Goal: Task Accomplishment & Management: Manage account settings

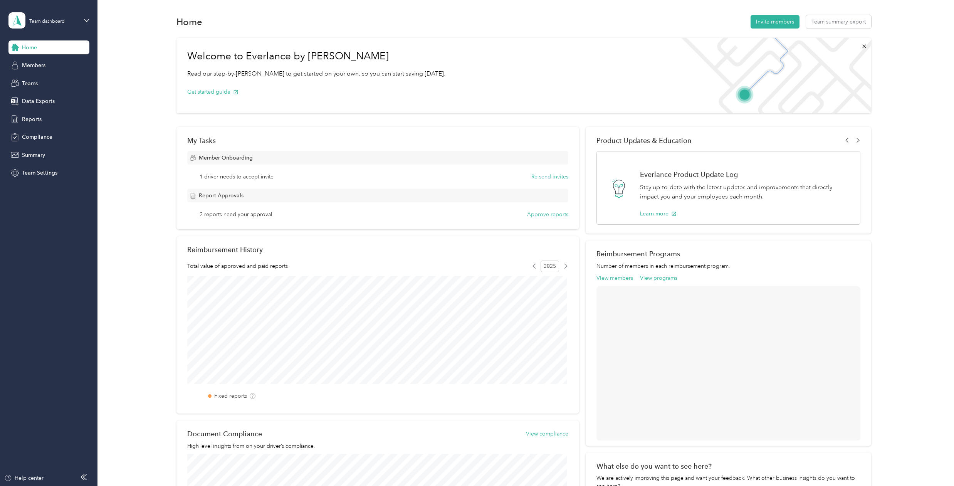
click at [50, 45] on div "Home" at bounding box center [48, 47] width 81 height 14
click at [48, 49] on div "Home" at bounding box center [48, 47] width 81 height 14
click at [33, 81] on span "Teams" at bounding box center [30, 83] width 16 height 8
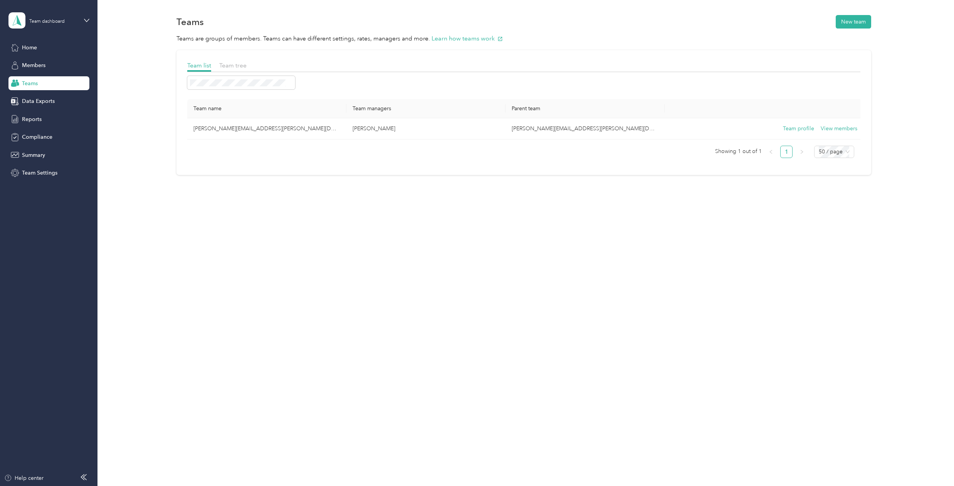
click at [164, 154] on div "Team list Team tree Team name Team managers Parent team [PERSON_NAME][EMAIL_ADD…" at bounding box center [524, 114] width 834 height 129
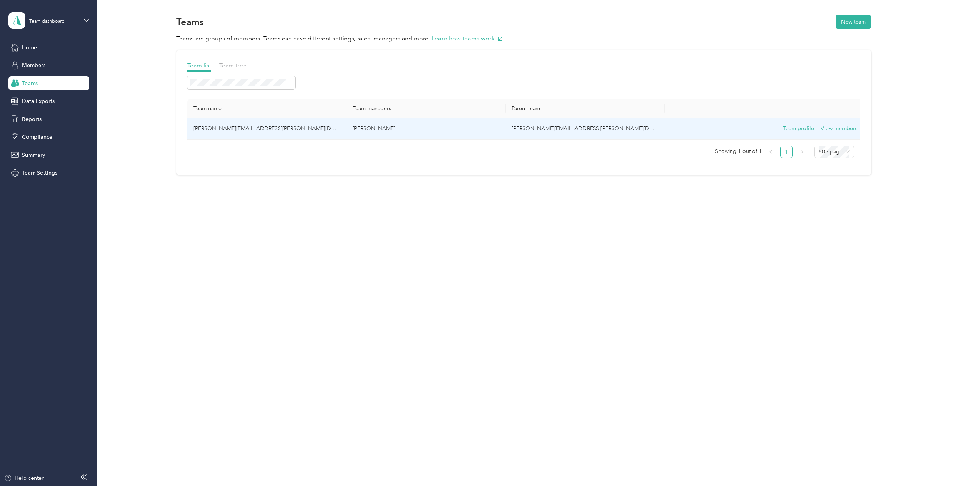
click at [228, 126] on td "[PERSON_NAME][EMAIL_ADDRESS][PERSON_NAME][DOMAIN_NAME]" at bounding box center [266, 128] width 159 height 21
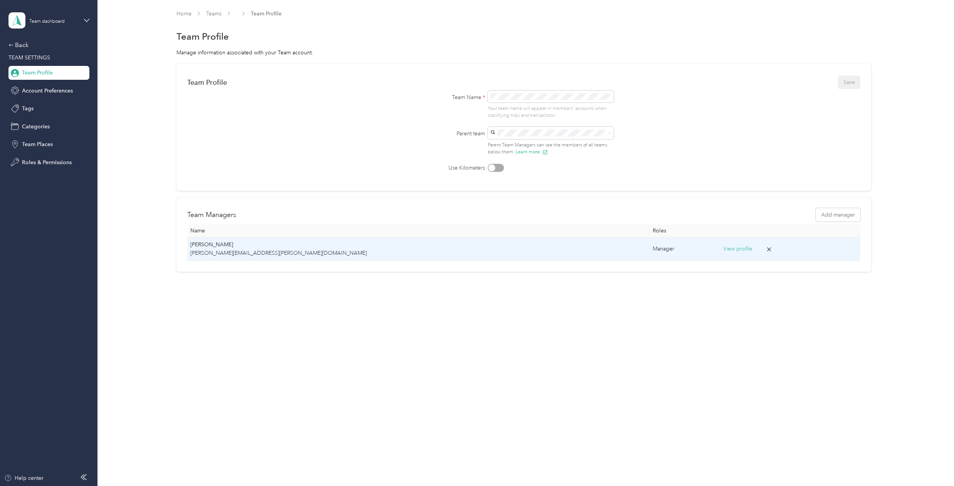
click at [367, 257] on td "[PERSON_NAME] Beerman [EMAIL_ADDRESS][PERSON_NAME][DOMAIN_NAME]" at bounding box center [418, 249] width 462 height 24
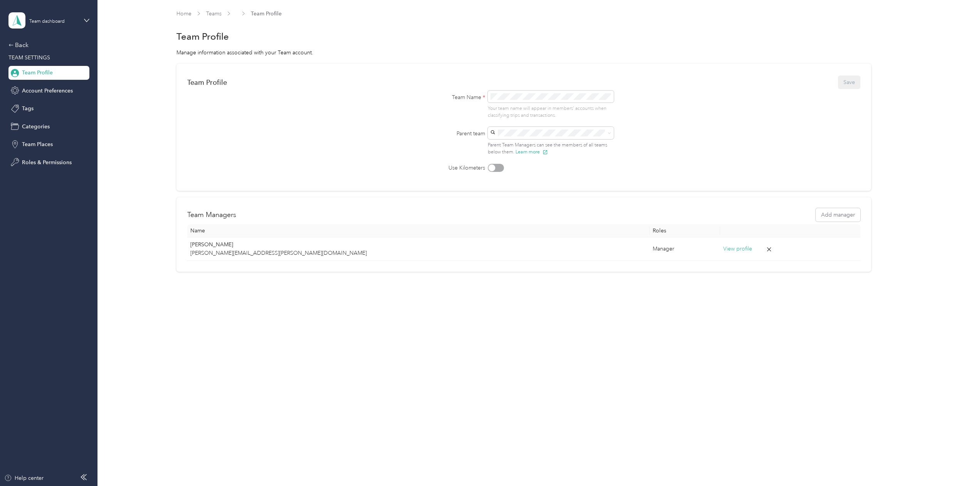
click at [363, 136] on form "Team Profile Save Team Name * Your team name will appear in members’ accounts w…" at bounding box center [523, 123] width 673 height 98
click at [140, 130] on div "Team Profile Save Team Name * Your team name will appear in members’ accounts w…" at bounding box center [524, 168] width 834 height 208
click at [34, 22] on div "Team dashboard" at bounding box center [46, 21] width 35 height 5
click at [186, 15] on link "Home" at bounding box center [184, 13] width 15 height 7
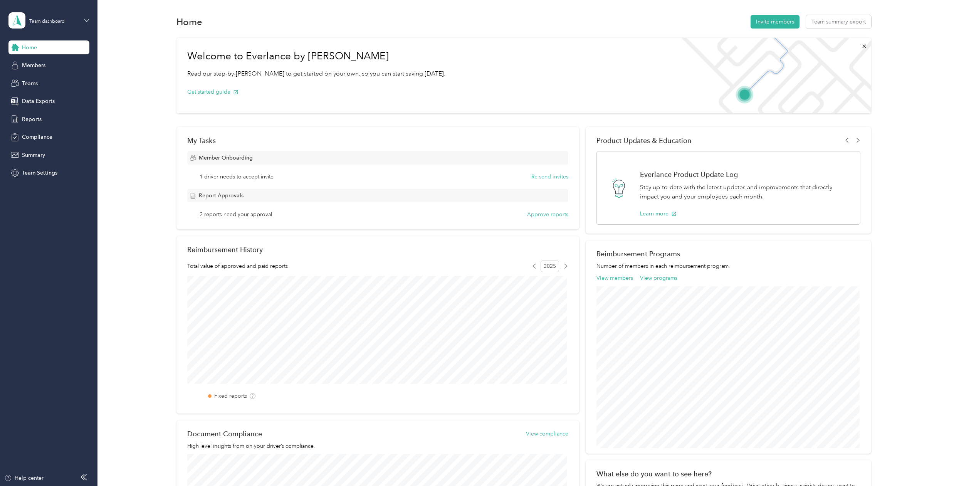
click at [86, 22] on icon at bounding box center [86, 20] width 5 height 5
click at [48, 81] on div "Personal dashboard" at bounding box center [39, 81] width 49 height 8
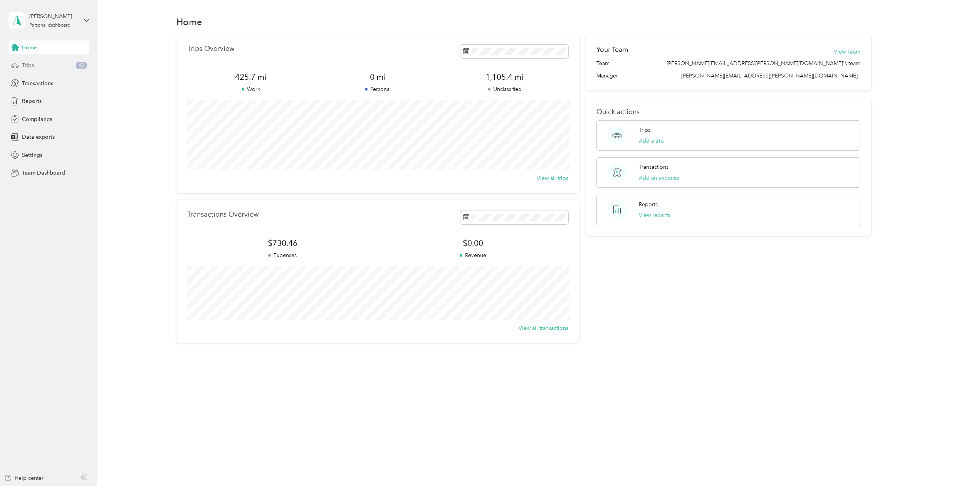
click at [57, 70] on div "Trips 43" at bounding box center [48, 66] width 81 height 14
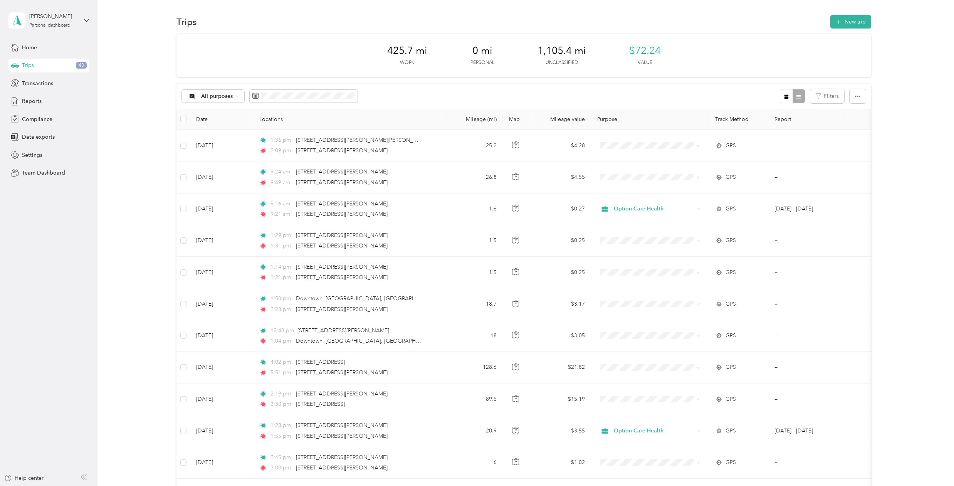
click at [611, 119] on th "Purpose" at bounding box center [650, 119] width 118 height 21
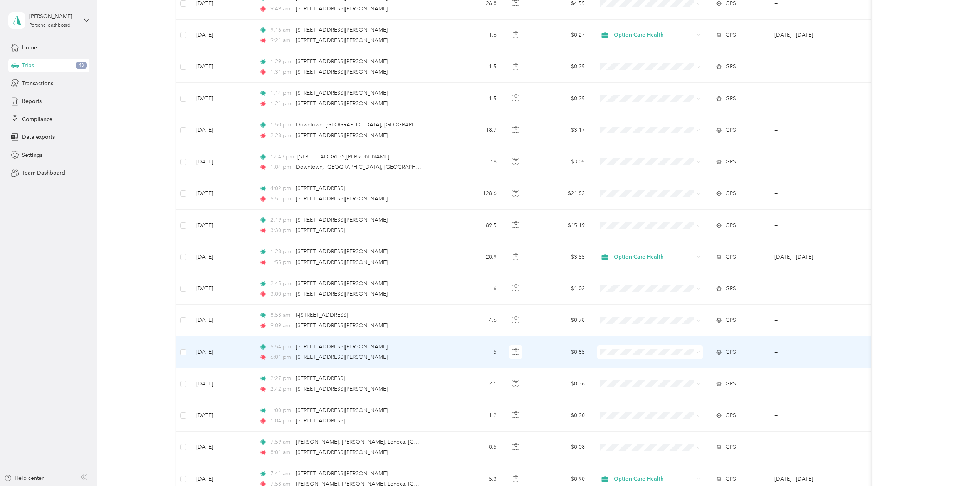
scroll to position [108, 0]
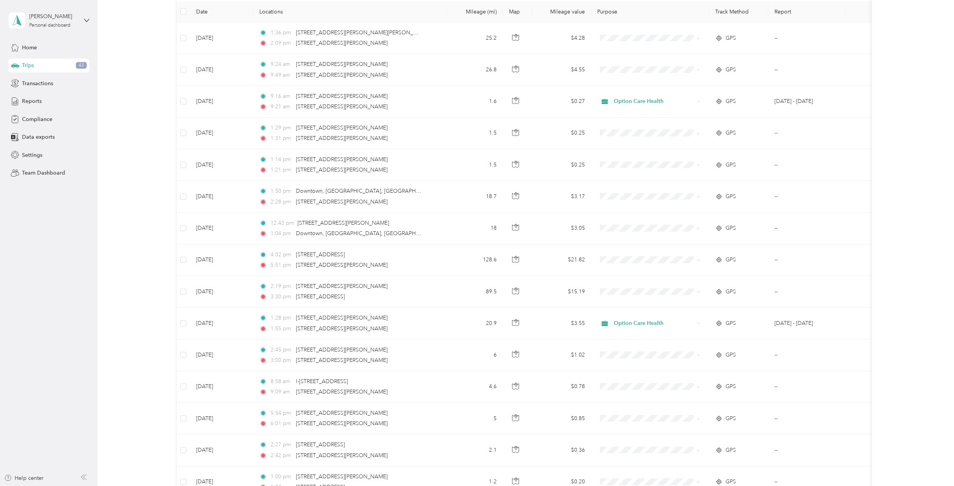
click at [44, 69] on div "Trips 43" at bounding box center [48, 66] width 81 height 14
click at [43, 68] on div "Trips 43" at bounding box center [48, 66] width 81 height 14
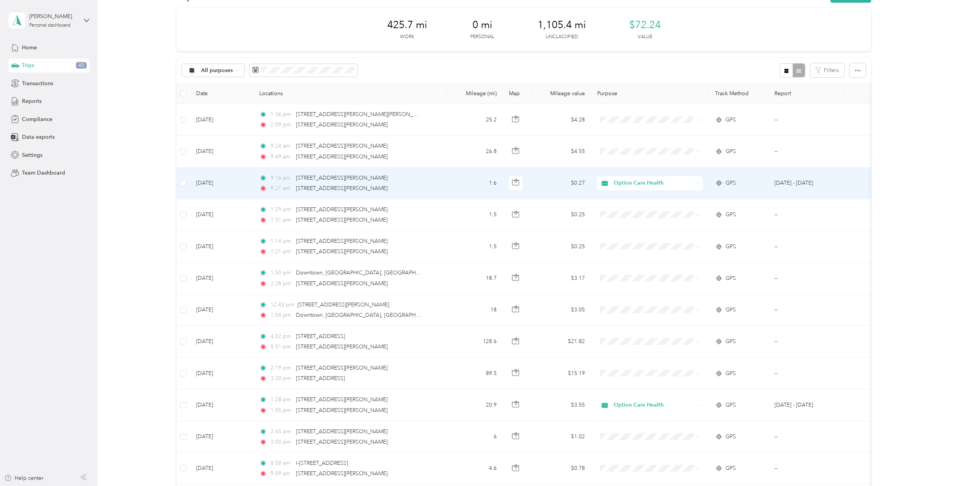
scroll to position [0, 0]
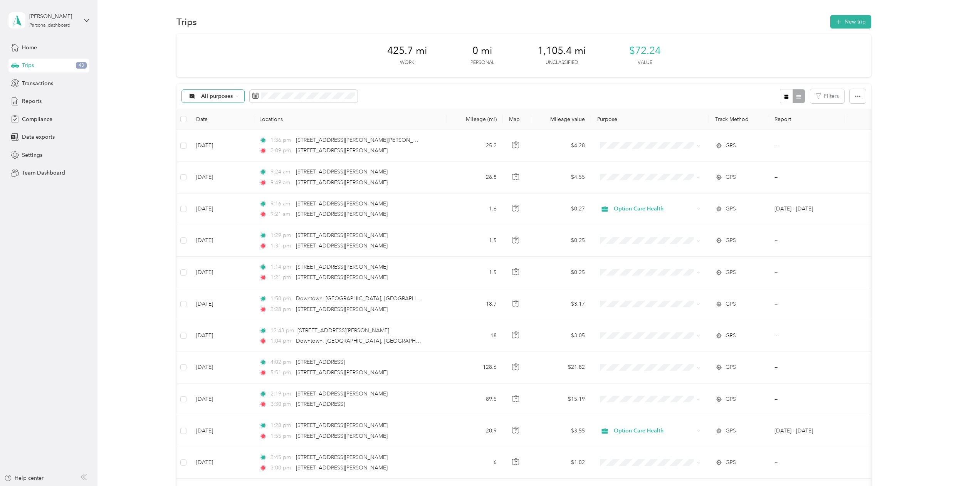
click at [238, 98] on div "All purposes" at bounding box center [213, 96] width 62 height 13
click at [231, 139] on li "Option Care Health" at bounding box center [219, 136] width 74 height 13
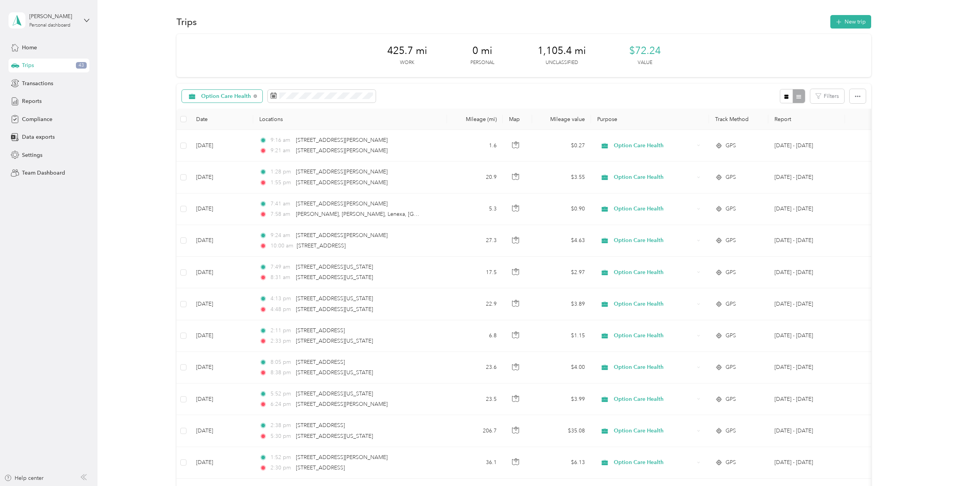
click at [239, 95] on span "Option Care Health" at bounding box center [226, 96] width 50 height 5
click at [227, 108] on span "All purposes" at bounding box center [230, 107] width 59 height 8
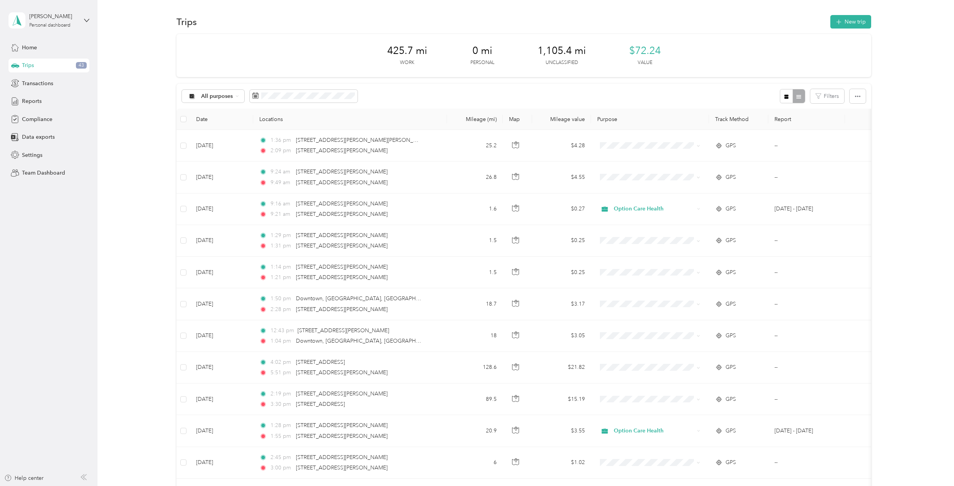
click at [608, 118] on th "Purpose" at bounding box center [650, 119] width 118 height 21
click at [854, 98] on button "button" at bounding box center [858, 96] width 16 height 14
click at [854, 108] on span "Select all" at bounding box center [847, 111] width 21 height 7
click at [29, 103] on span "Reports" at bounding box center [32, 101] width 20 height 8
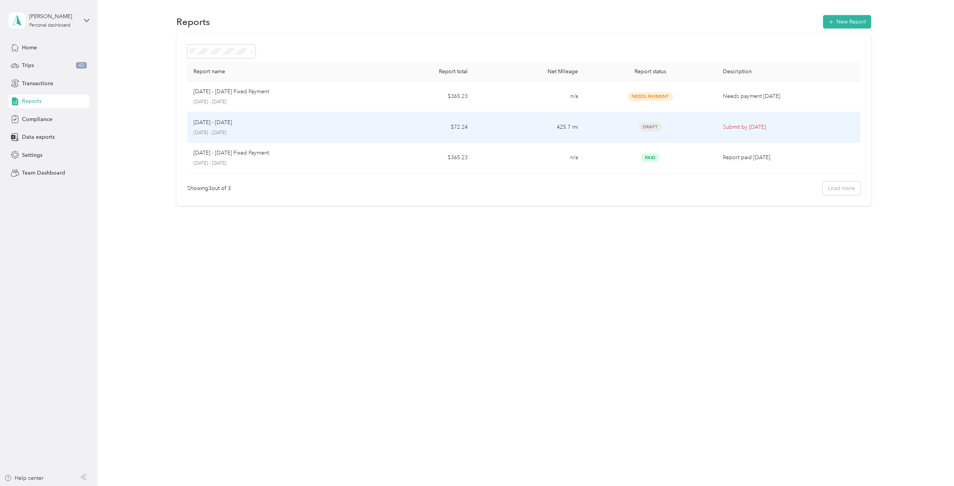
click at [736, 127] on p "Submit by [DATE]" at bounding box center [790, 127] width 135 height 8
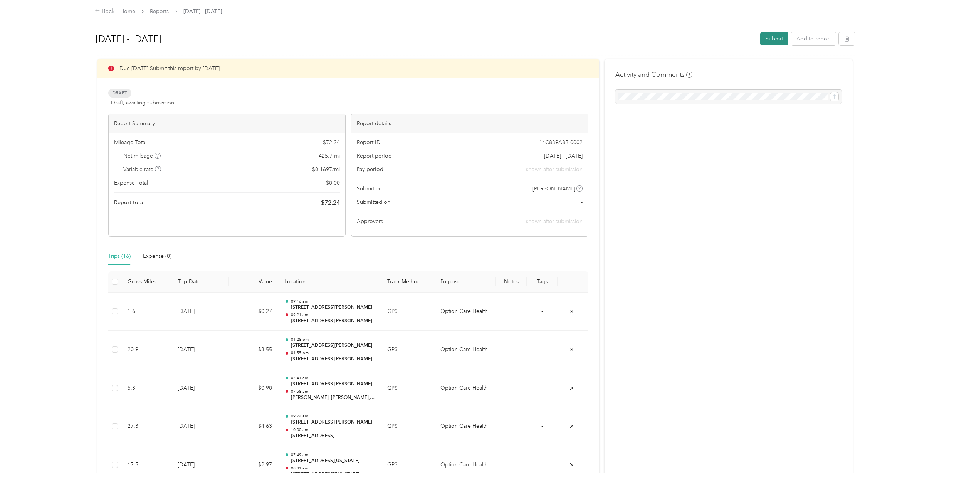
click at [767, 40] on button "Submit" at bounding box center [774, 38] width 28 height 13
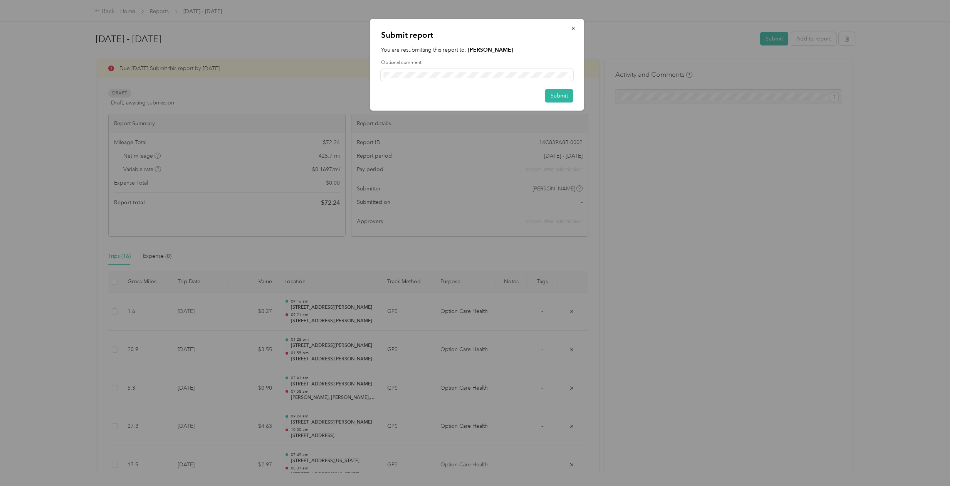
click at [541, 95] on div "Submit" at bounding box center [477, 95] width 192 height 13
drag, startPoint x: 564, startPoint y: 92, endPoint x: 588, endPoint y: 172, distance: 83.0
click at [588, 486] on div "Submit report You are resubmitting this report to: [PERSON_NAME] Optional comme…" at bounding box center [475, 486] width 950 height 0
click at [626, 160] on div at bounding box center [477, 243] width 954 height 486
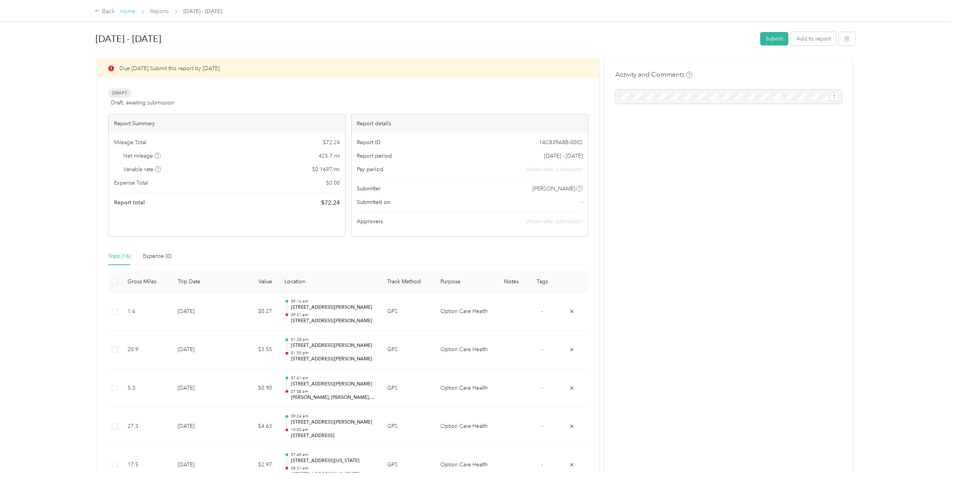
click at [133, 10] on link "Home" at bounding box center [127, 11] width 15 height 7
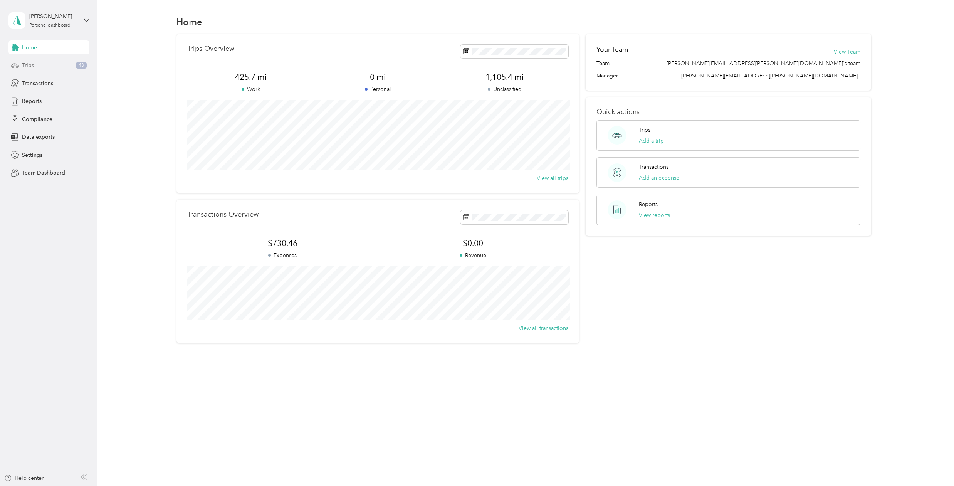
click at [32, 67] on span "Trips" at bounding box center [28, 65] width 12 height 8
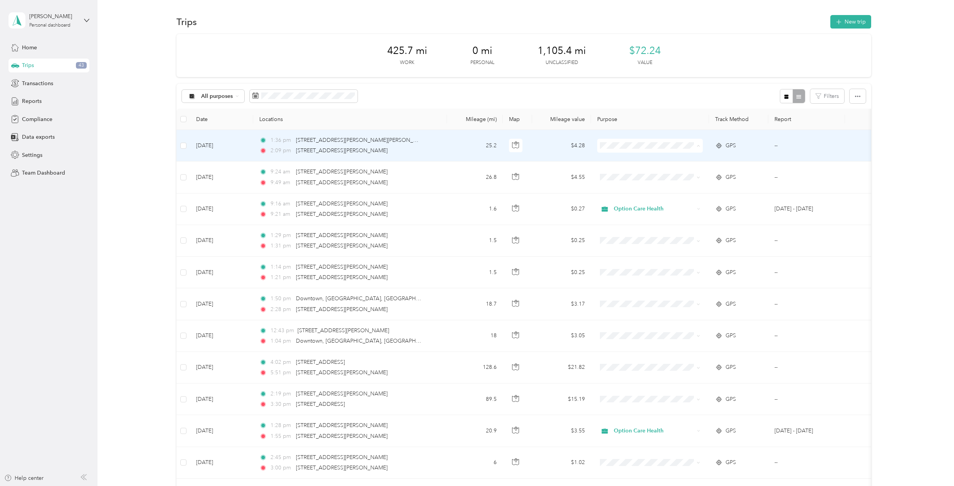
click at [651, 159] on span "Option Care Health" at bounding box center [656, 160] width 81 height 8
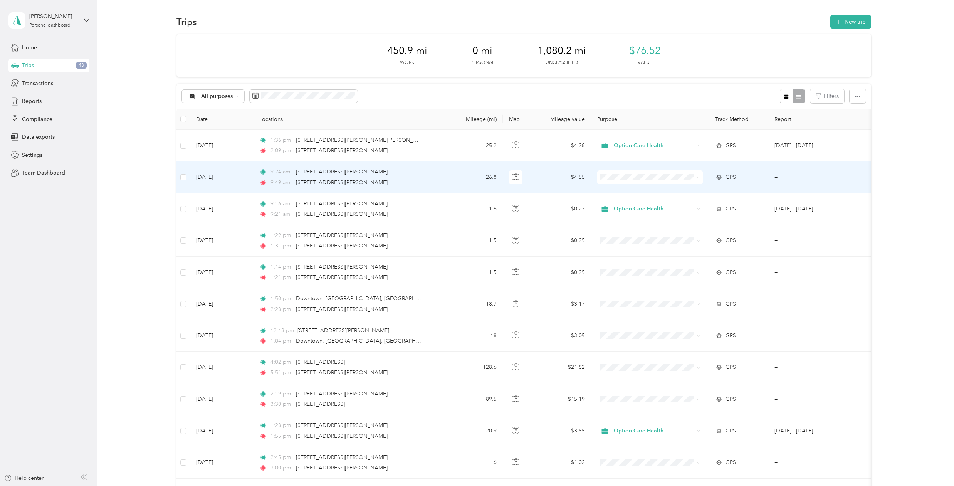
click at [629, 192] on span "Option Care Health" at bounding box center [656, 192] width 81 height 8
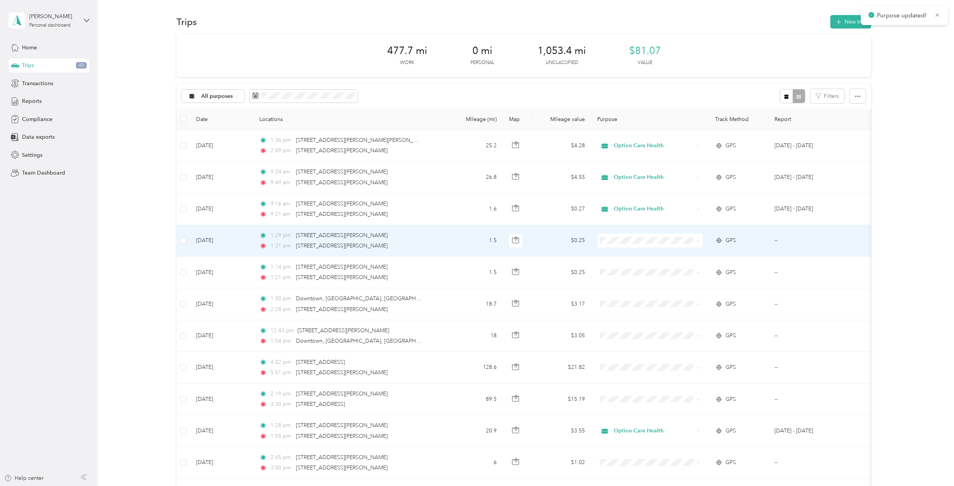
click at [638, 257] on li "Option Care Health" at bounding box center [650, 251] width 106 height 13
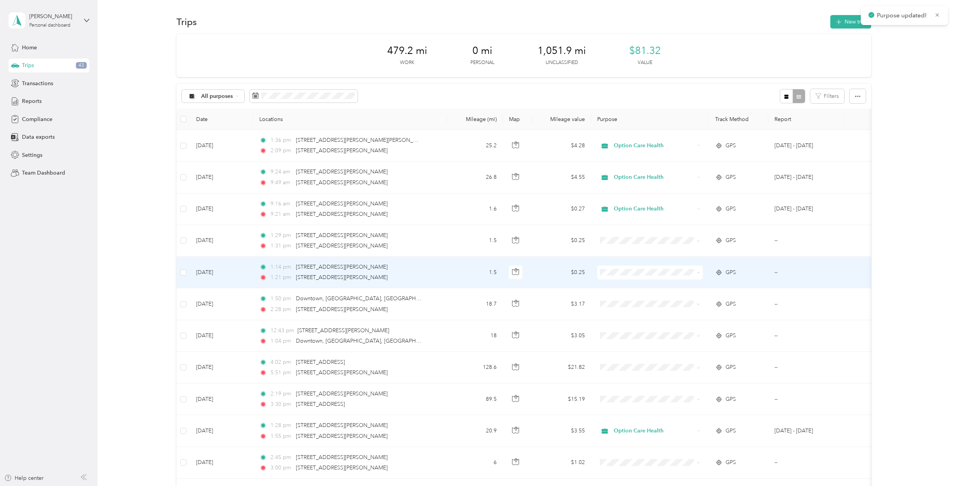
click at [637, 290] on li "Option Care Health" at bounding box center [650, 285] width 106 height 13
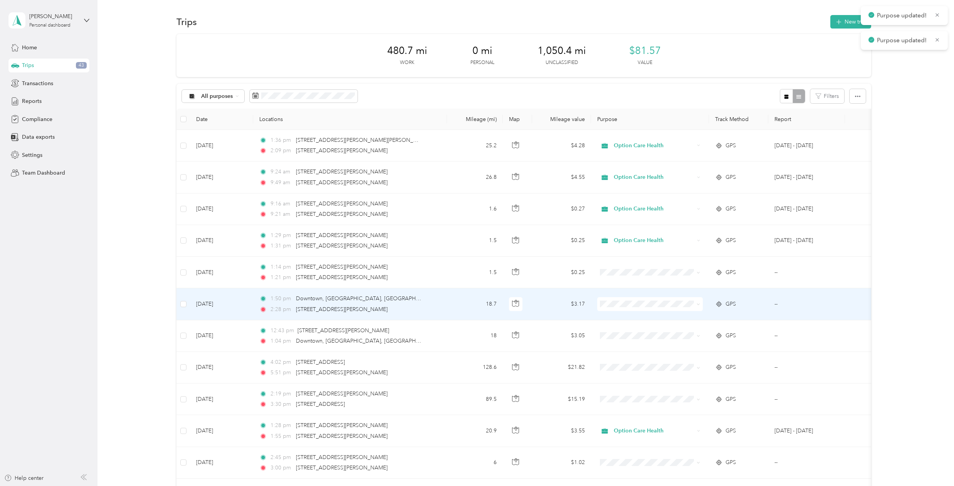
click at [629, 308] on span at bounding box center [650, 304] width 106 height 14
click at [631, 320] on span "Option Care Health" at bounding box center [656, 316] width 81 height 8
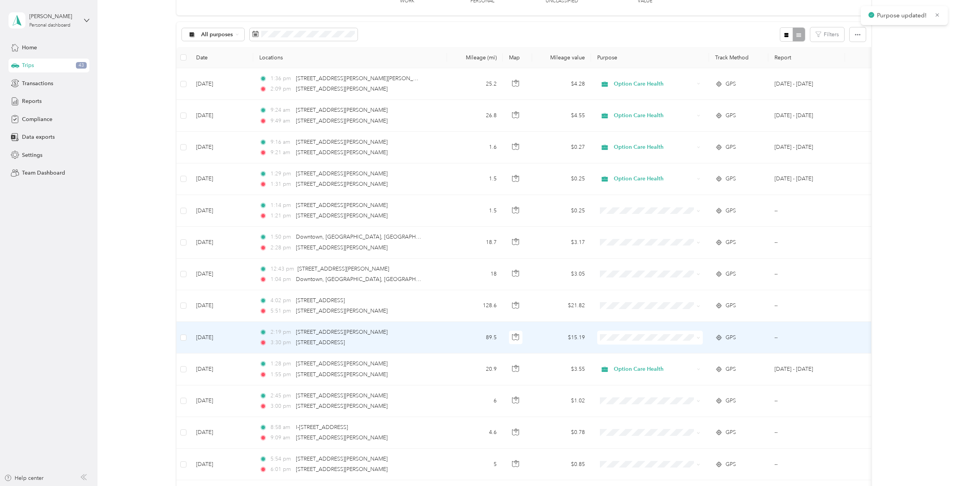
scroll to position [77, 0]
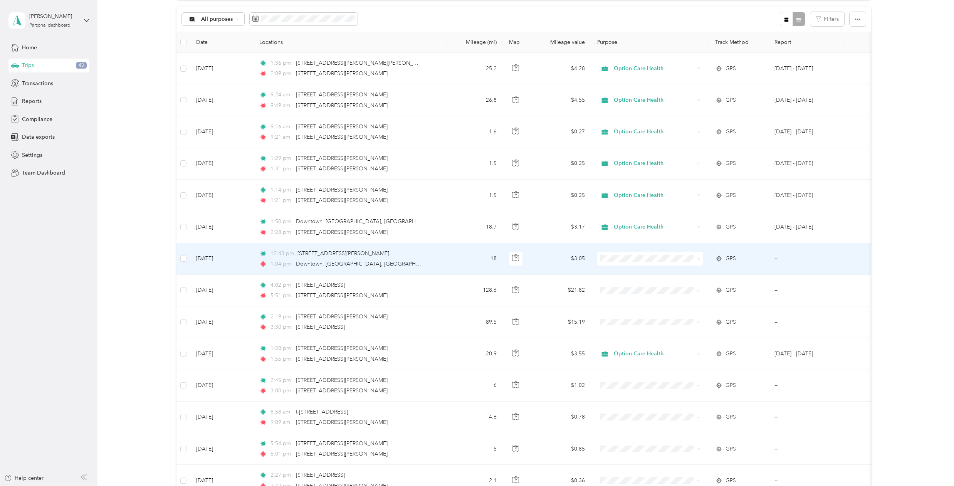
click at [618, 273] on span "Option Care Health" at bounding box center [656, 273] width 81 height 8
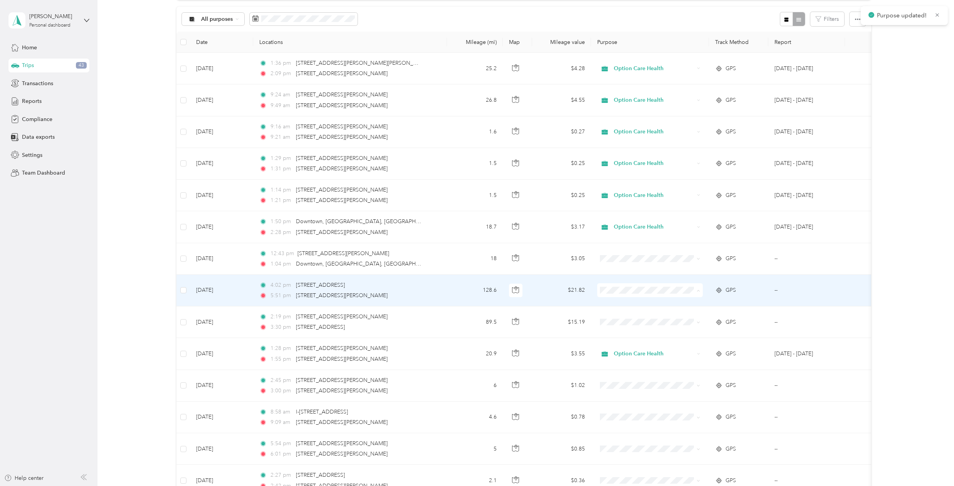
click at [624, 306] on span "Option Care Health" at bounding box center [656, 305] width 81 height 8
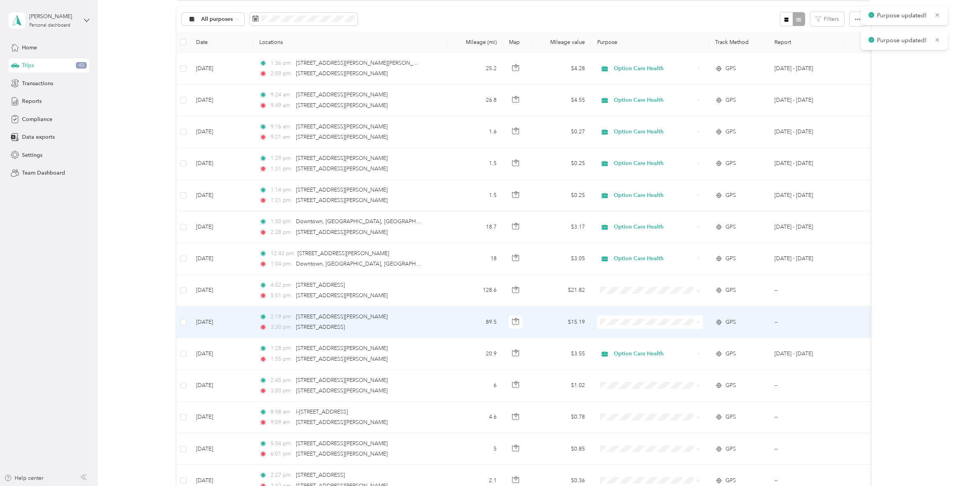
click at [629, 334] on span "Option Care Health" at bounding box center [656, 336] width 81 height 8
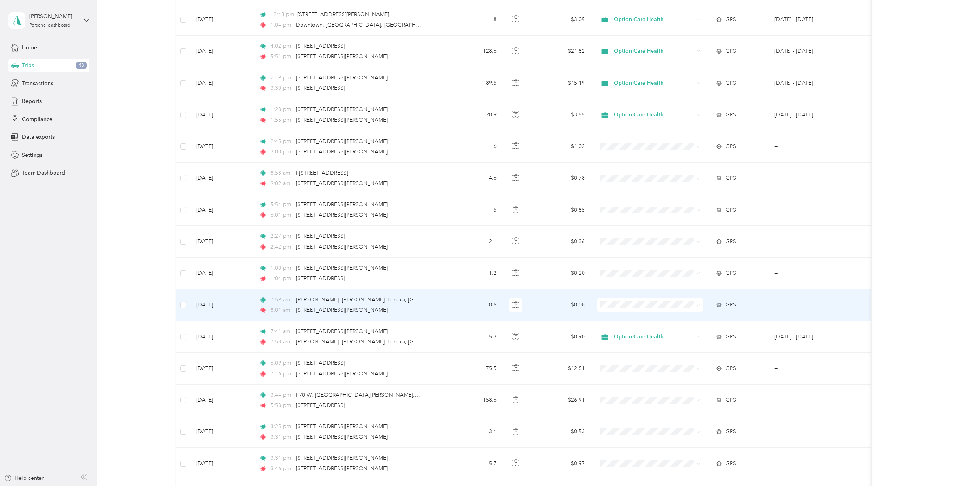
scroll to position [308, 0]
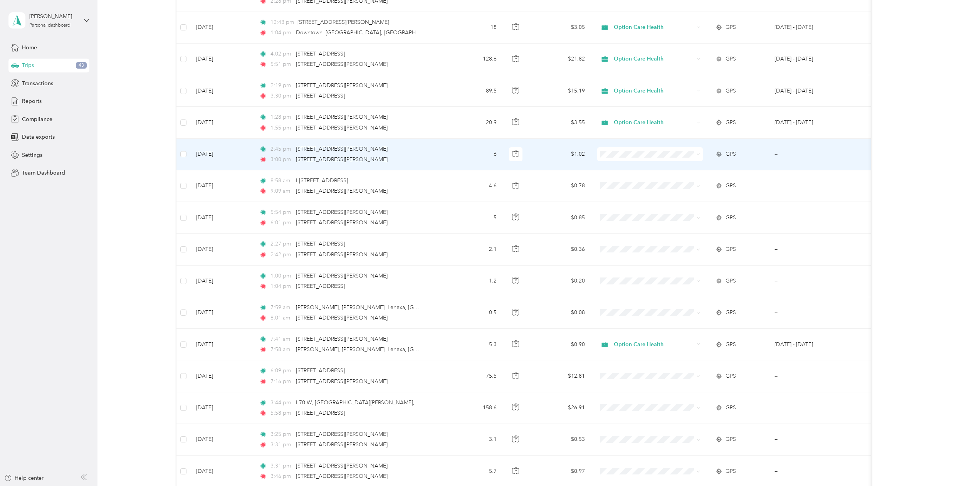
click at [623, 158] on span at bounding box center [650, 154] width 106 height 14
click at [614, 169] on span "Option Care Health" at bounding box center [650, 168] width 95 height 8
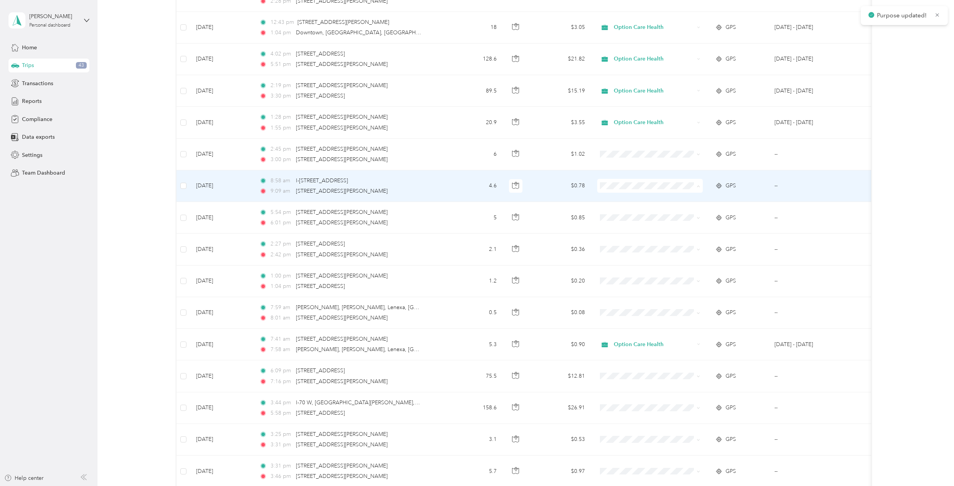
click at [615, 204] on li "Option Care Health" at bounding box center [650, 199] width 106 height 13
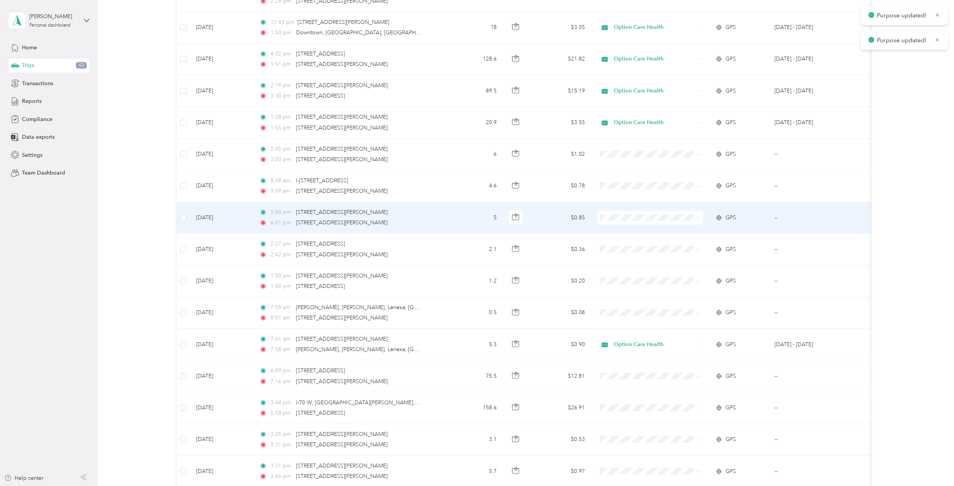
click at [617, 231] on span "Option Care Health" at bounding box center [656, 231] width 81 height 8
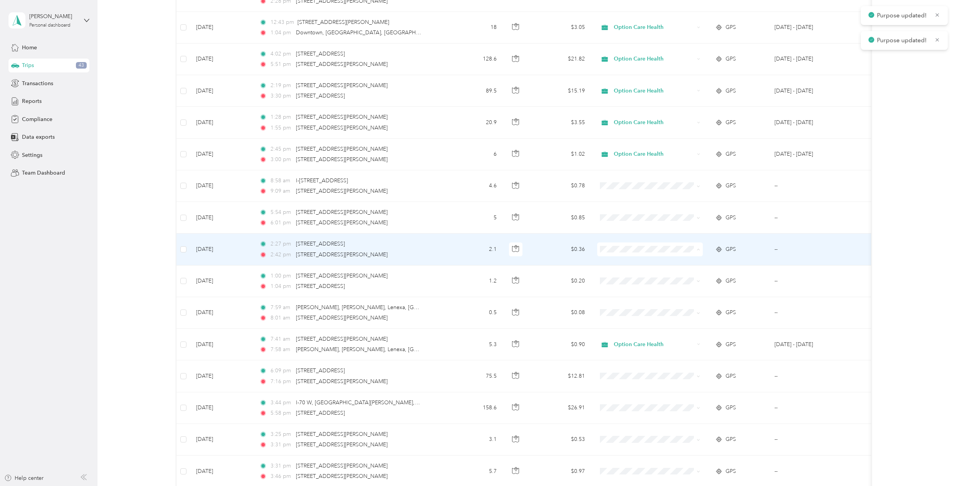
click at [616, 265] on span "Option Care Health" at bounding box center [656, 264] width 81 height 8
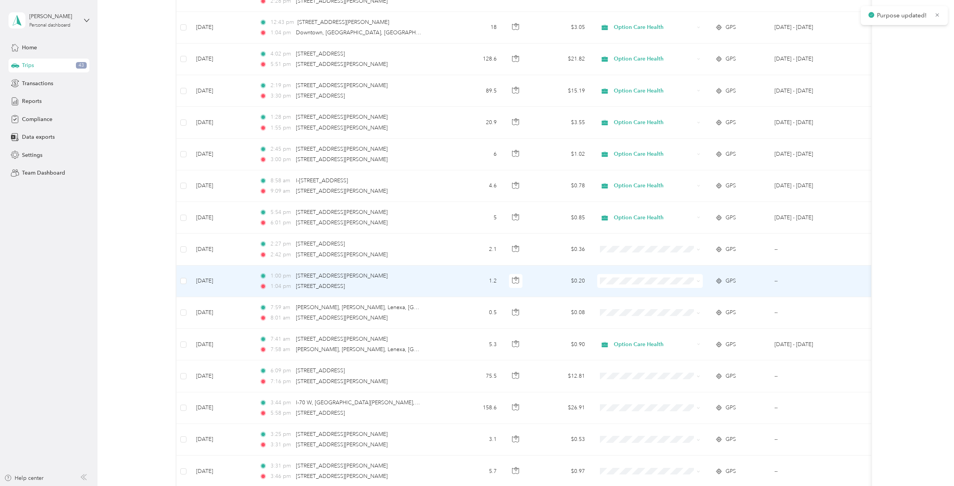
click at [617, 296] on span "Option Care Health" at bounding box center [656, 295] width 81 height 8
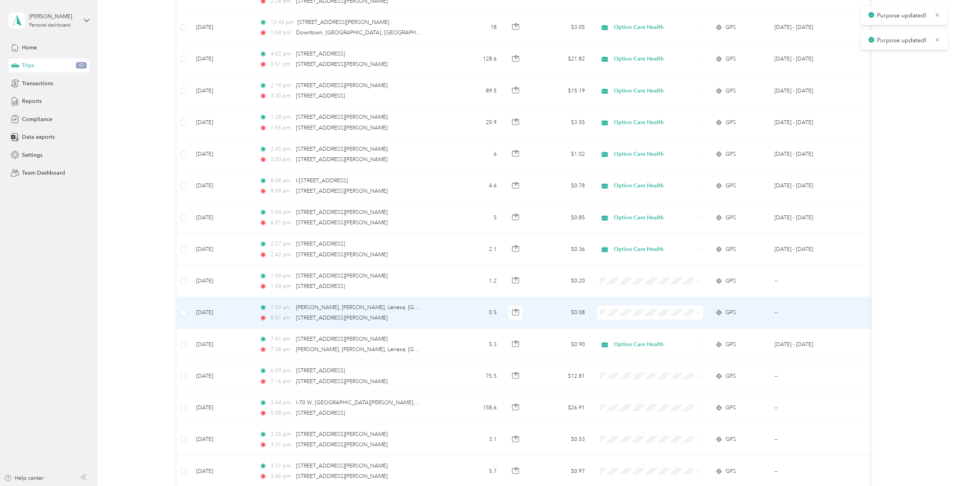
click at [620, 326] on span "Option Care Health" at bounding box center [656, 327] width 81 height 8
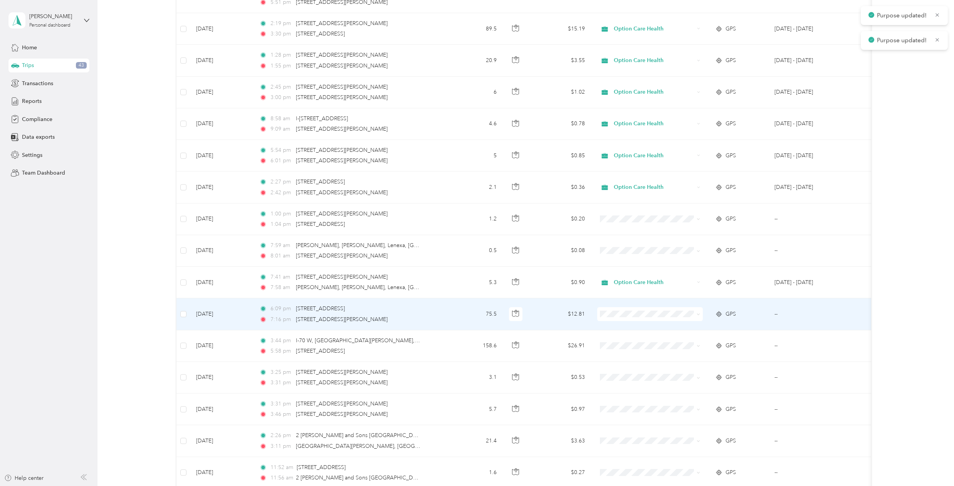
scroll to position [385, 0]
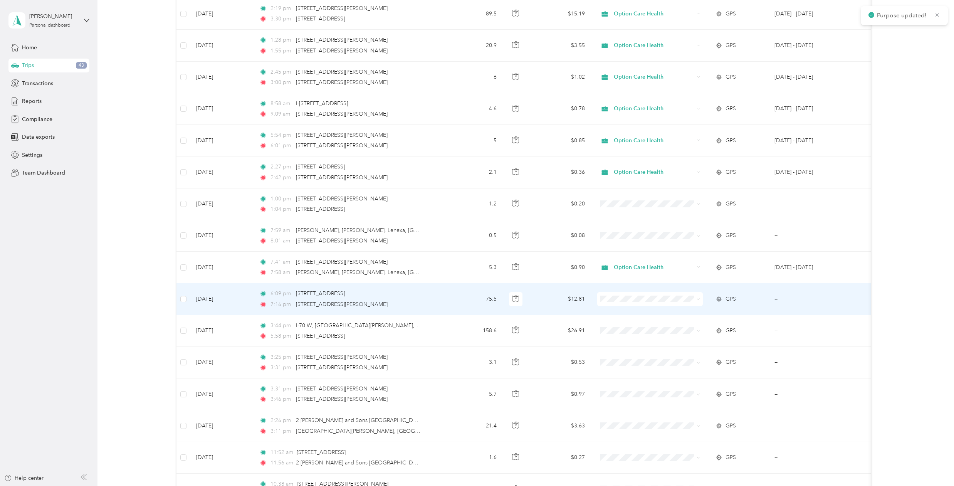
click at [617, 316] on li "Option Care Health" at bounding box center [650, 310] width 106 height 13
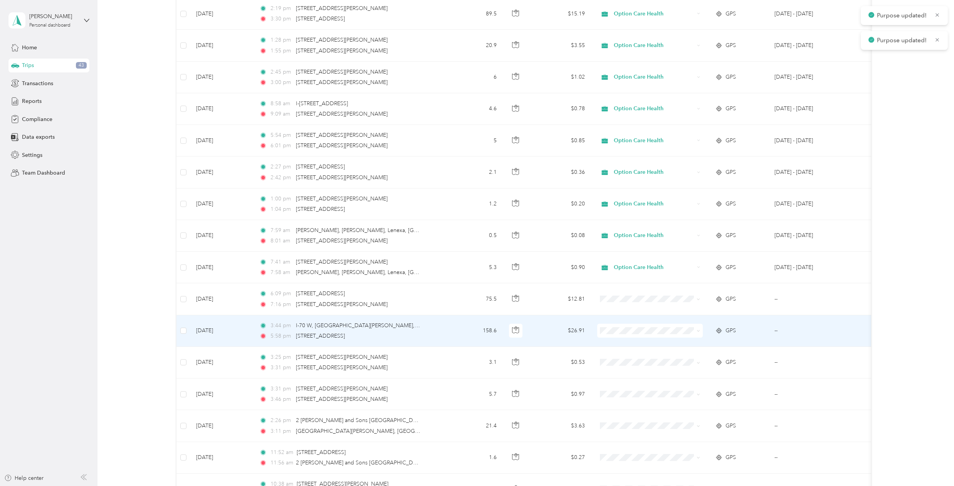
click at [618, 327] on span at bounding box center [650, 331] width 106 height 14
click at [619, 340] on li "Option Care Health" at bounding box center [650, 344] width 106 height 13
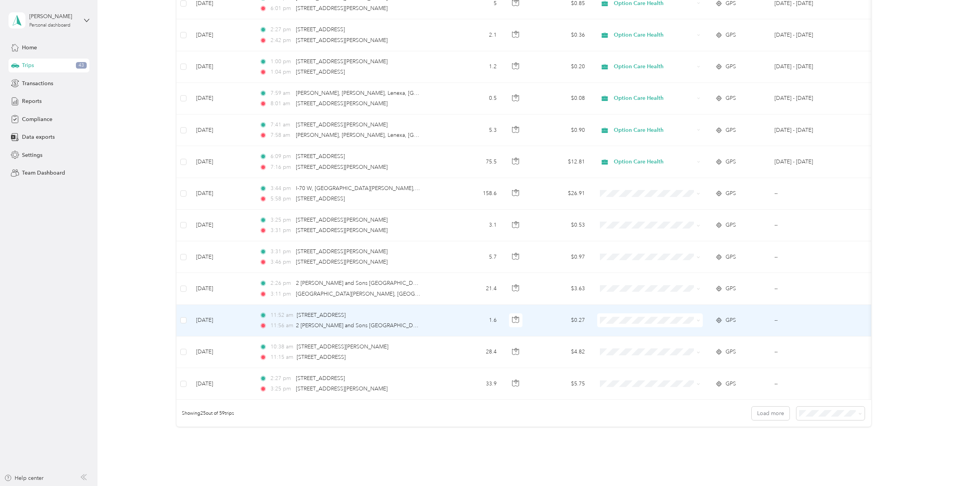
scroll to position [540, 0]
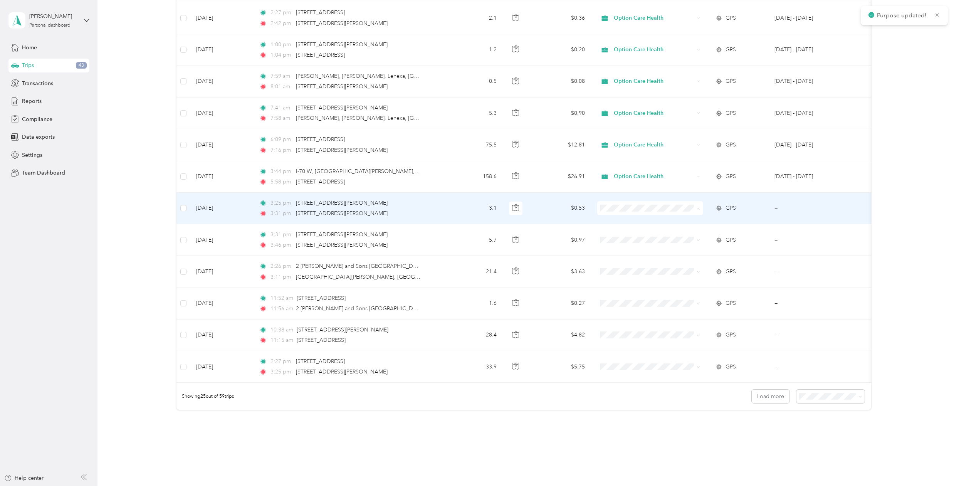
click at [621, 224] on span "Option Care Health" at bounding box center [656, 223] width 81 height 8
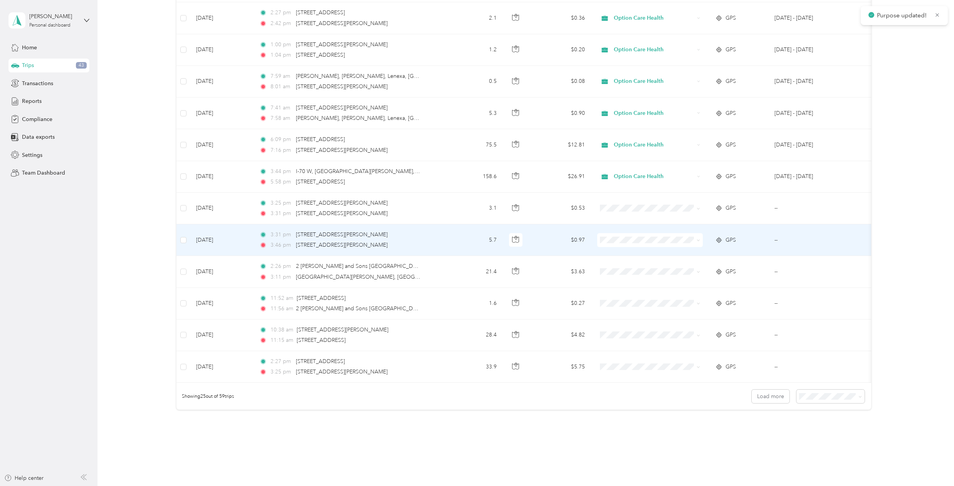
click at [616, 252] on span "Option Care Health" at bounding box center [656, 254] width 81 height 8
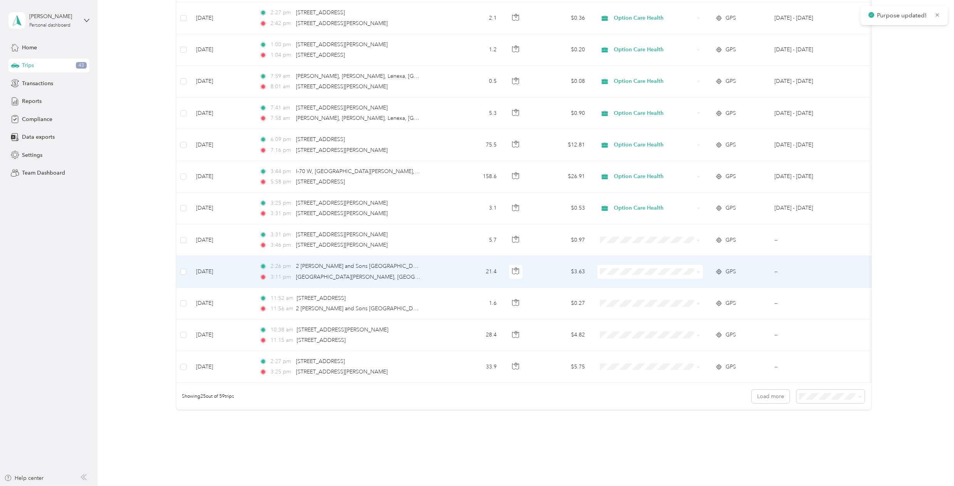
click at [617, 282] on span "Option Care Health" at bounding box center [656, 284] width 81 height 8
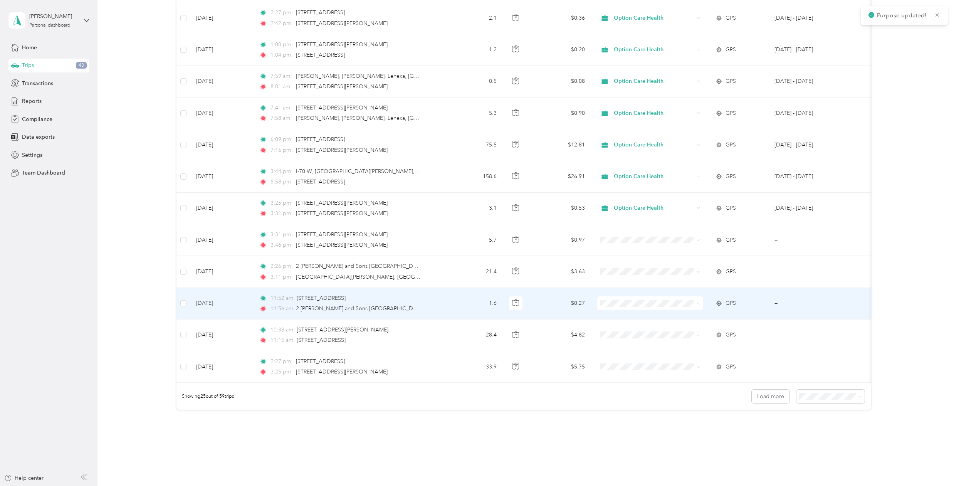
drag, startPoint x: 619, startPoint y: 314, endPoint x: 623, endPoint y: 331, distance: 17.0
click at [619, 314] on span "Option Care Health" at bounding box center [656, 318] width 81 height 8
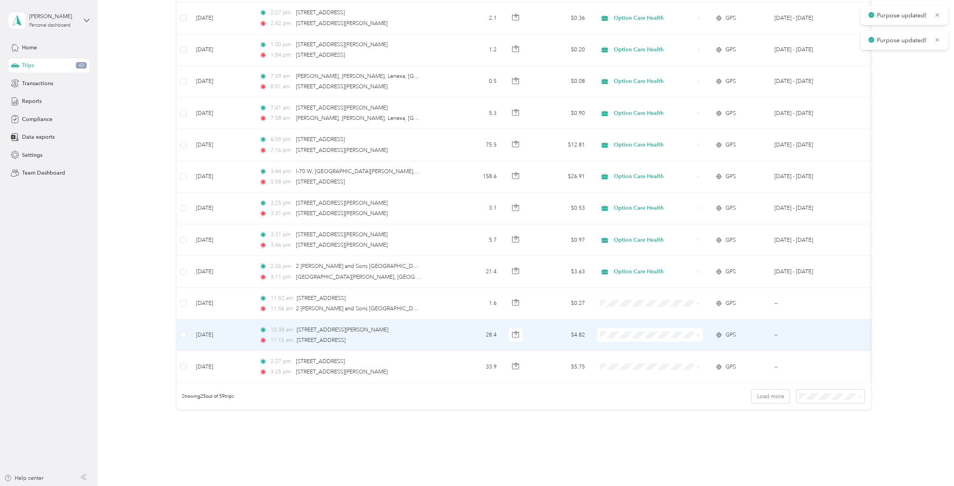
click at [622, 339] on span at bounding box center [650, 335] width 106 height 14
click at [620, 348] on span "Option Care Health" at bounding box center [656, 349] width 81 height 8
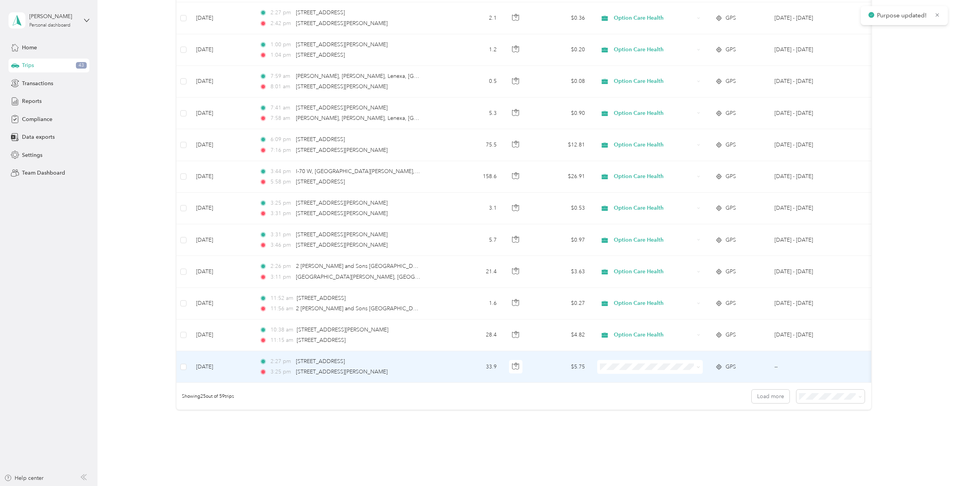
click at [622, 383] on li "Option Care Health" at bounding box center [650, 380] width 106 height 13
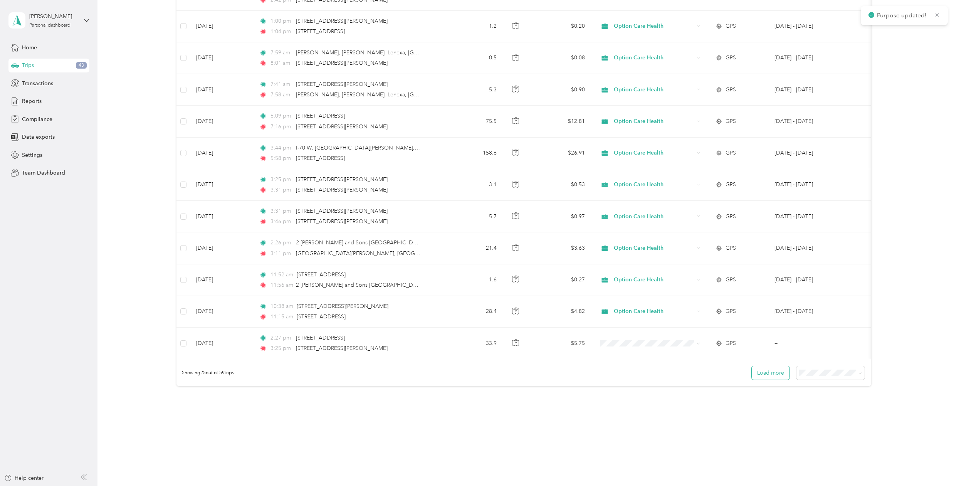
scroll to position [576, 0]
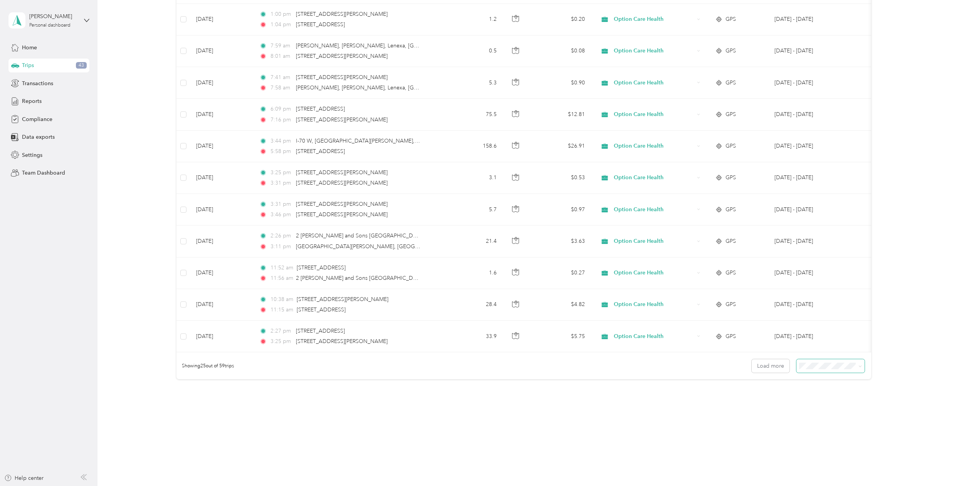
click at [859, 368] on span at bounding box center [860, 366] width 3 height 7
click at [818, 409] on li "100 per load" at bounding box center [829, 406] width 68 height 13
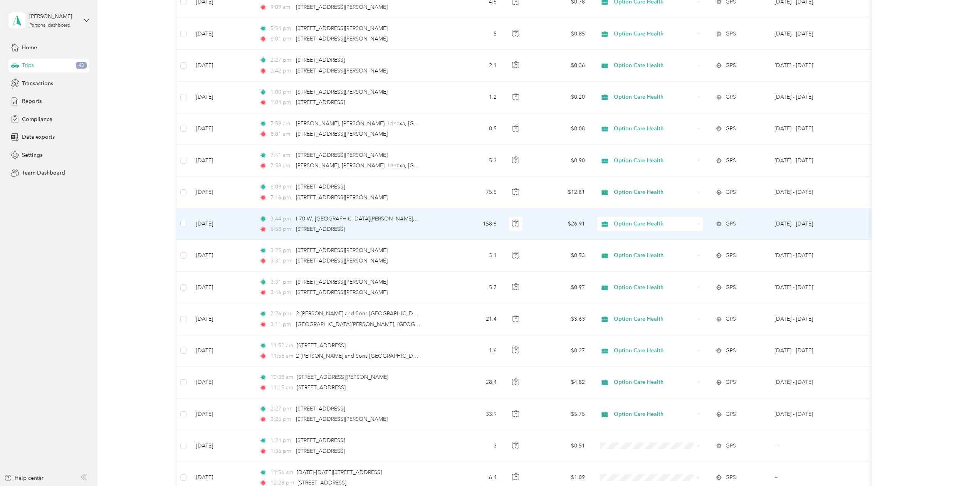
scroll to position [771, 0]
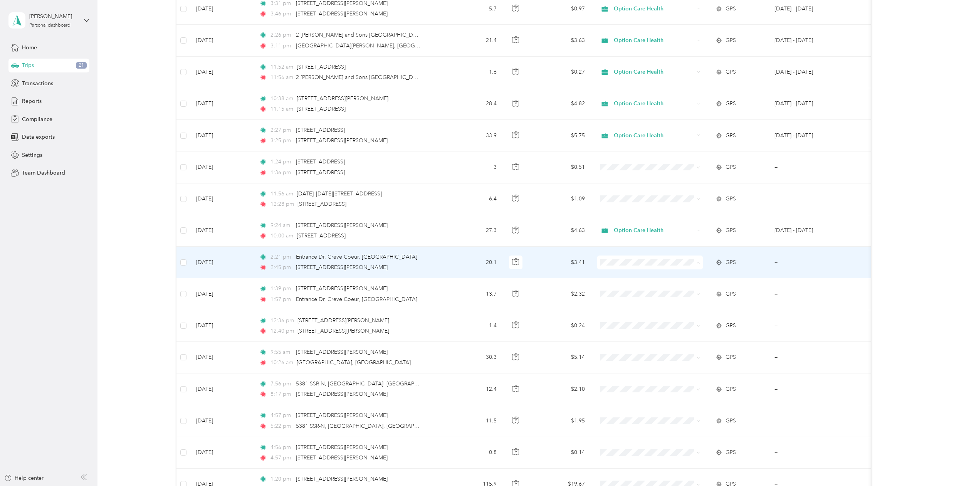
click at [623, 274] on span "Option Care Health" at bounding box center [656, 277] width 81 height 8
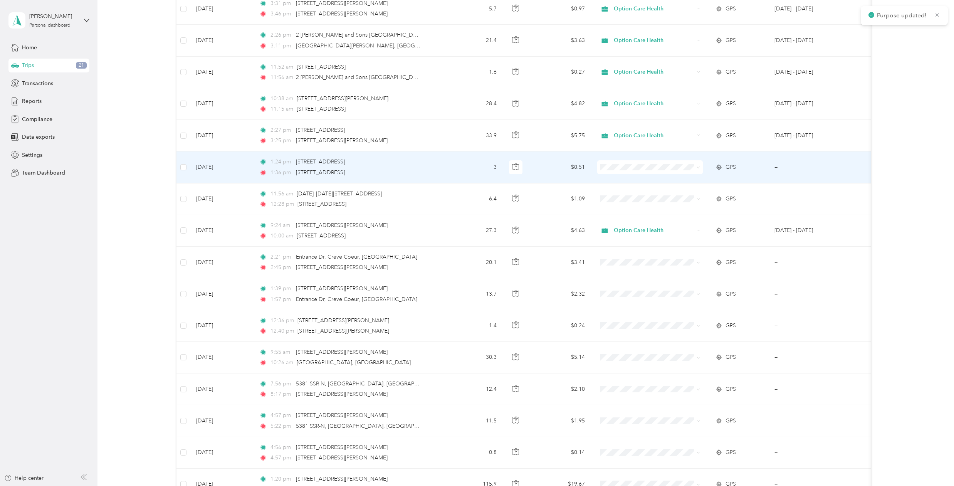
click at [615, 173] on span at bounding box center [650, 167] width 106 height 14
click at [613, 182] on span "Option Care Health" at bounding box center [650, 182] width 95 height 8
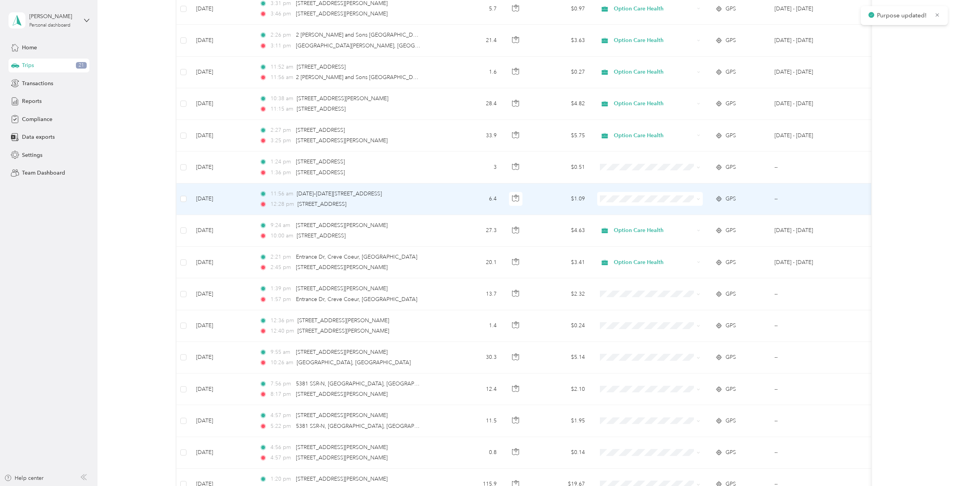
click at [612, 203] on span at bounding box center [650, 199] width 106 height 14
click at [619, 210] on span "Option Care Health" at bounding box center [656, 212] width 81 height 8
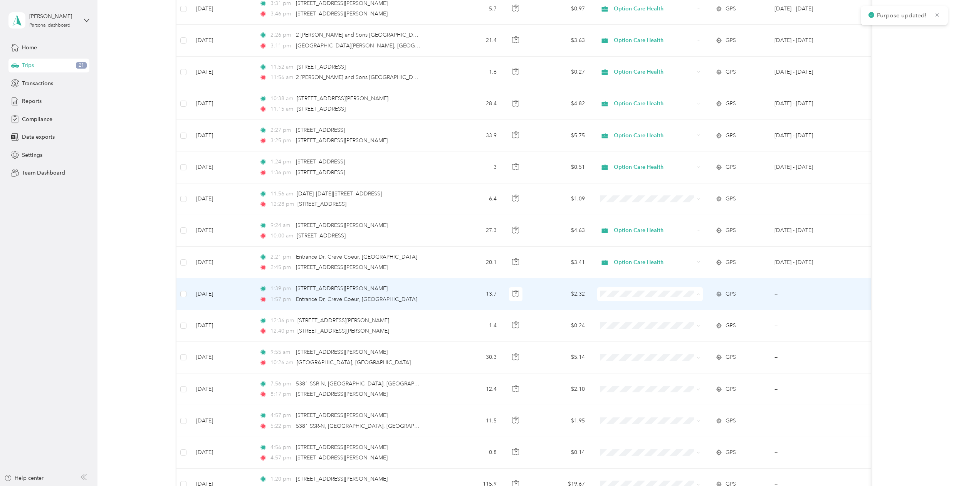
click at [621, 309] on span "Option Care Health" at bounding box center [656, 308] width 81 height 8
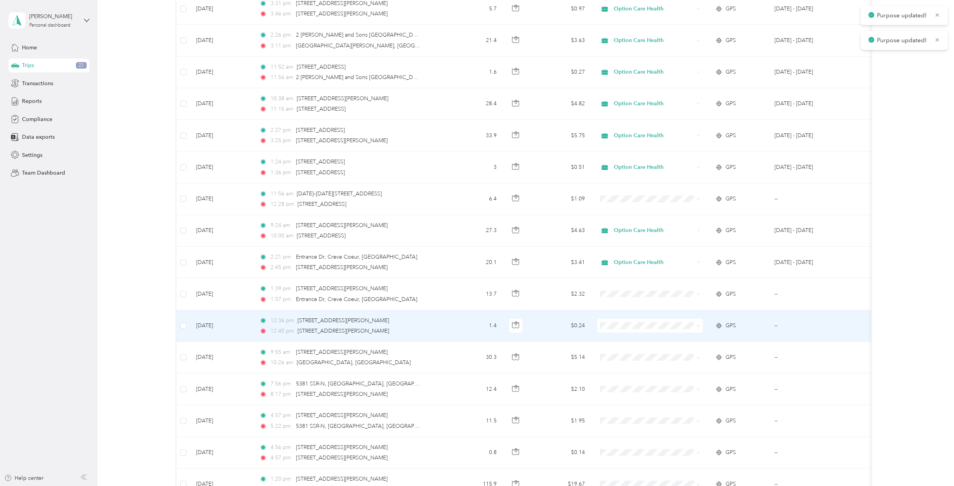
click at [619, 341] on span "Option Care Health" at bounding box center [656, 340] width 81 height 8
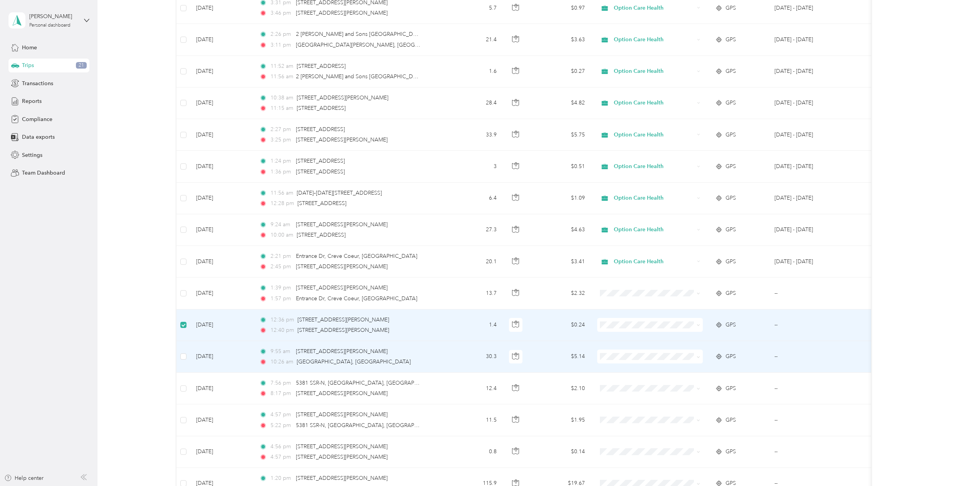
scroll to position [770, 0]
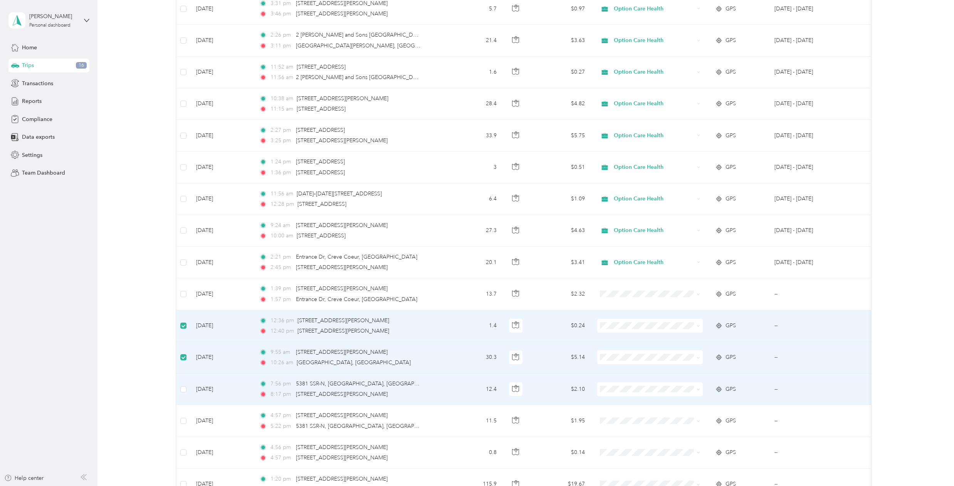
click at [188, 392] on td at bounding box center [183, 389] width 13 height 32
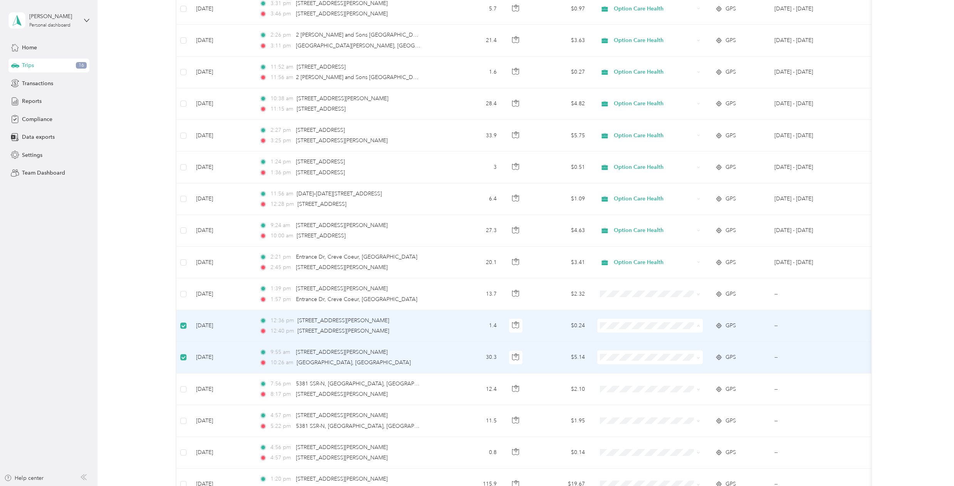
click at [644, 340] on span "Option Care Health" at bounding box center [656, 340] width 81 height 8
click at [629, 372] on span "Option Care Health" at bounding box center [656, 372] width 81 height 8
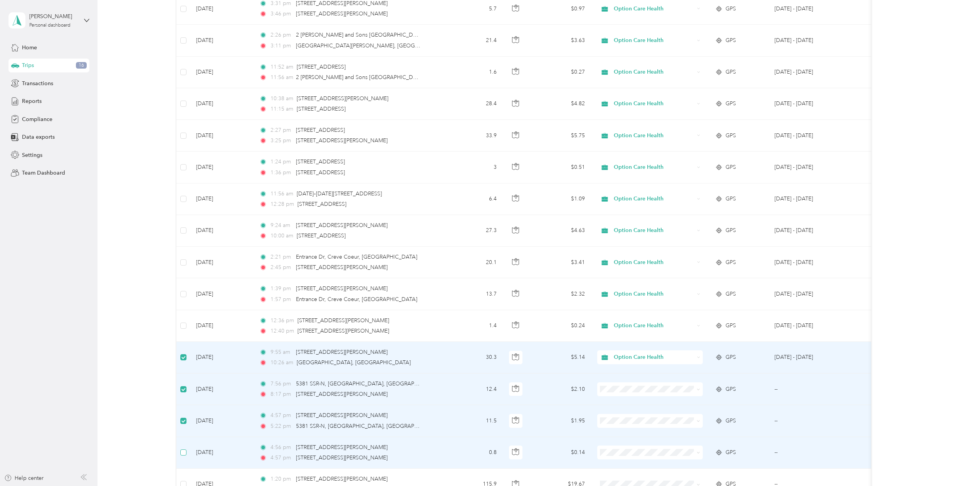
click at [183, 456] on label at bounding box center [183, 452] width 6 height 8
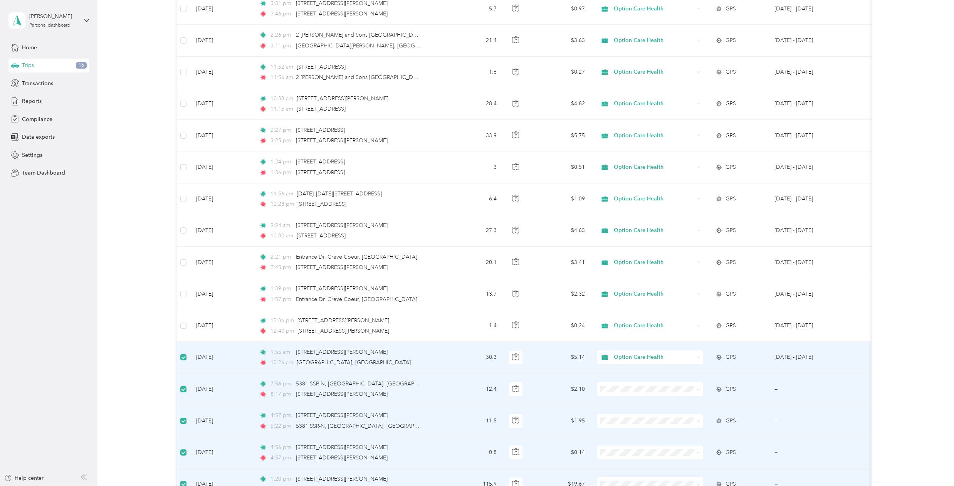
click at [698, 391] on icon at bounding box center [698, 389] width 3 height 3
click at [665, 405] on span "Option Care Health" at bounding box center [656, 402] width 81 height 8
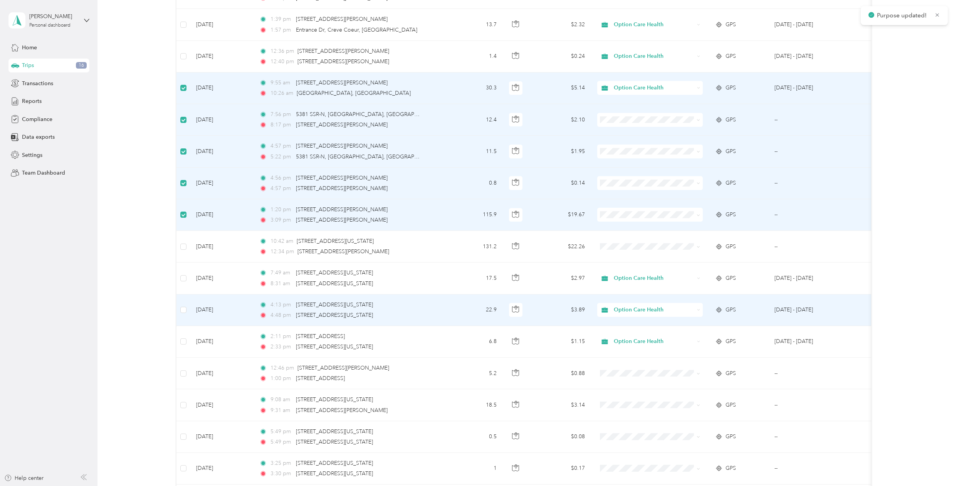
scroll to position [1040, 0]
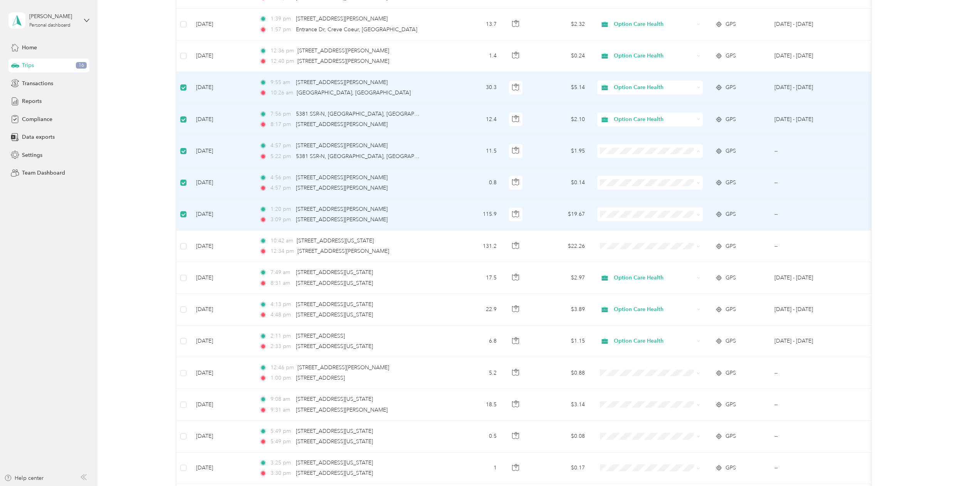
click at [633, 161] on span "Option Care Health" at bounding box center [656, 165] width 81 height 8
click at [621, 198] on li "Option Care Health" at bounding box center [650, 194] width 106 height 13
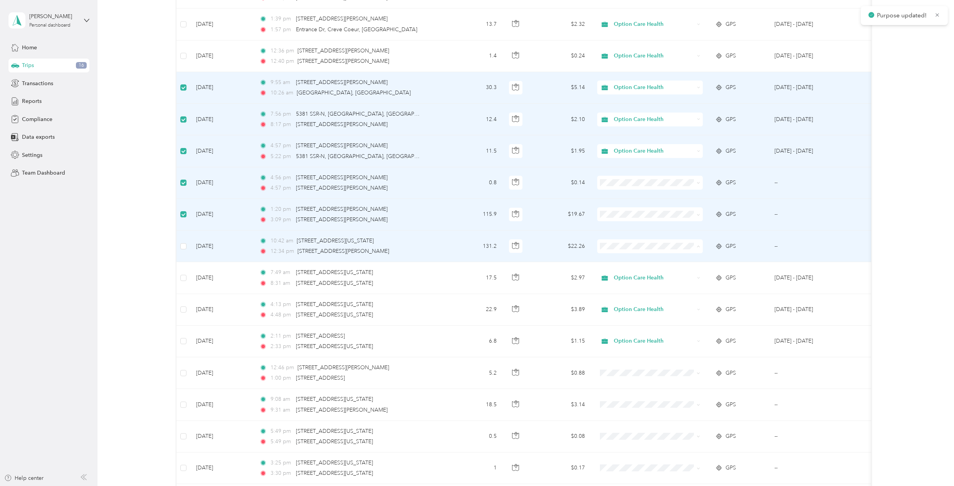
click at [623, 261] on span "Option Care Health" at bounding box center [656, 261] width 81 height 8
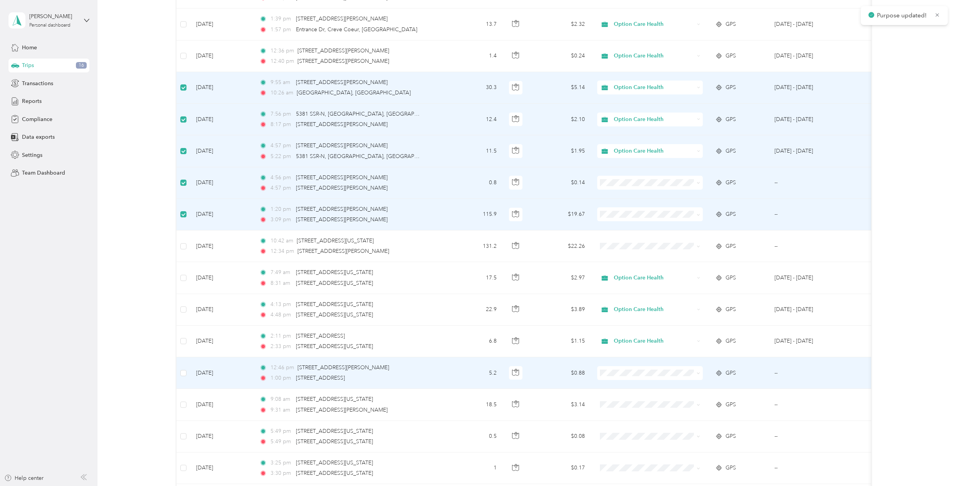
click at [630, 388] on span "Option Care Health" at bounding box center [656, 387] width 81 height 8
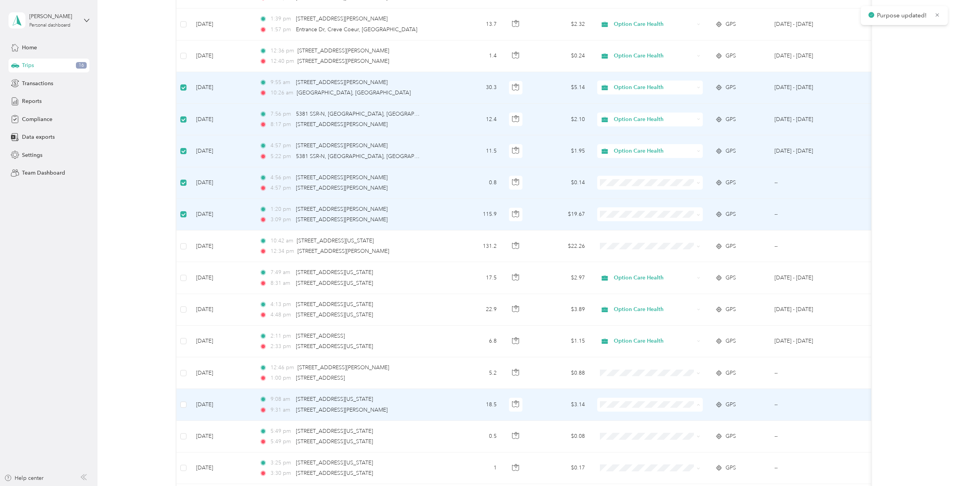
click at [627, 417] on span "Option Care Health" at bounding box center [656, 419] width 81 height 8
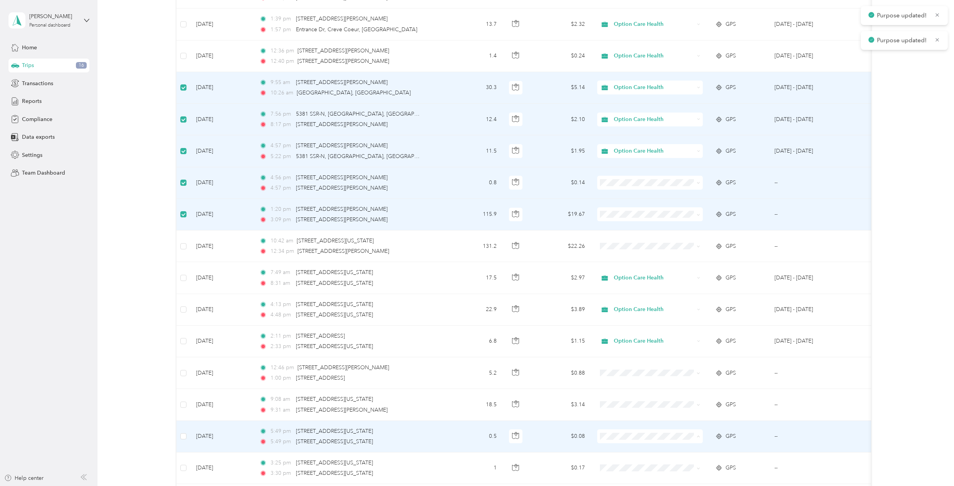
click at [632, 447] on span "Option Care Health" at bounding box center [656, 451] width 81 height 8
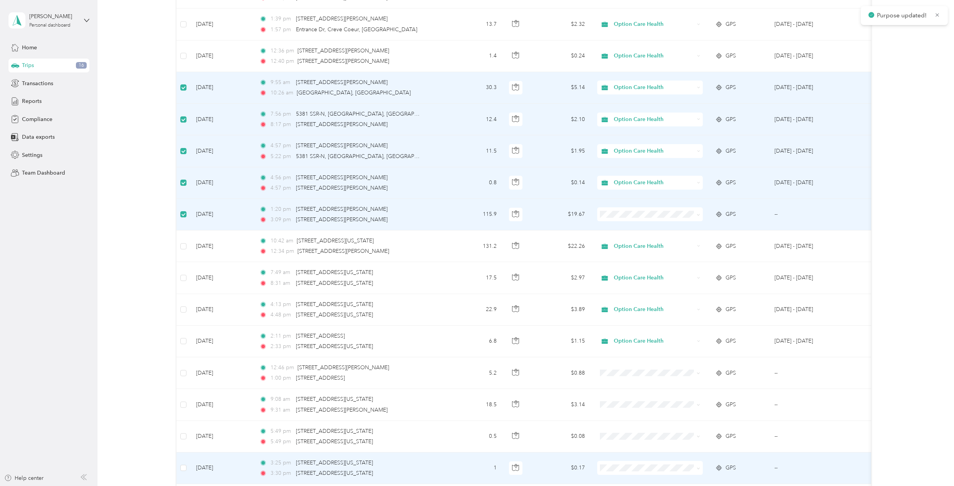
click at [623, 439] on span "Option Care Health" at bounding box center [656, 437] width 81 height 8
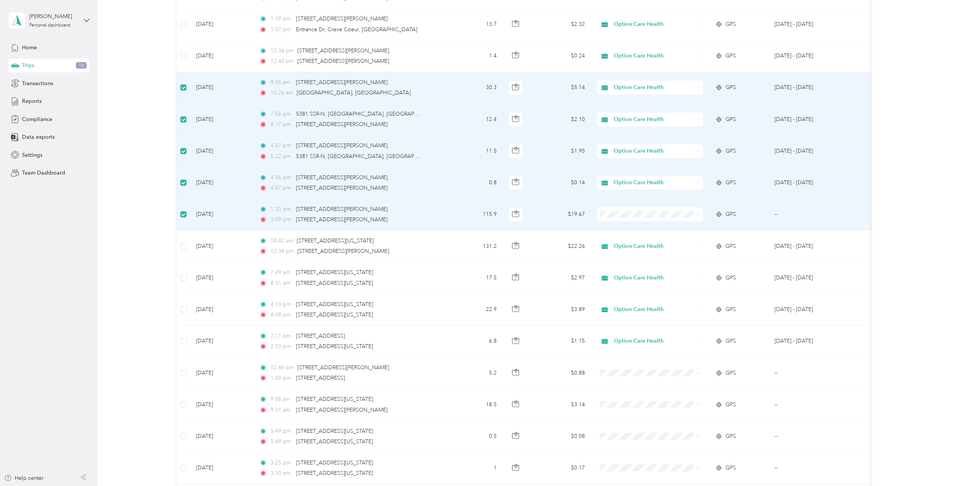
click at [628, 227] on span "Option Care Health" at bounding box center [656, 229] width 81 height 8
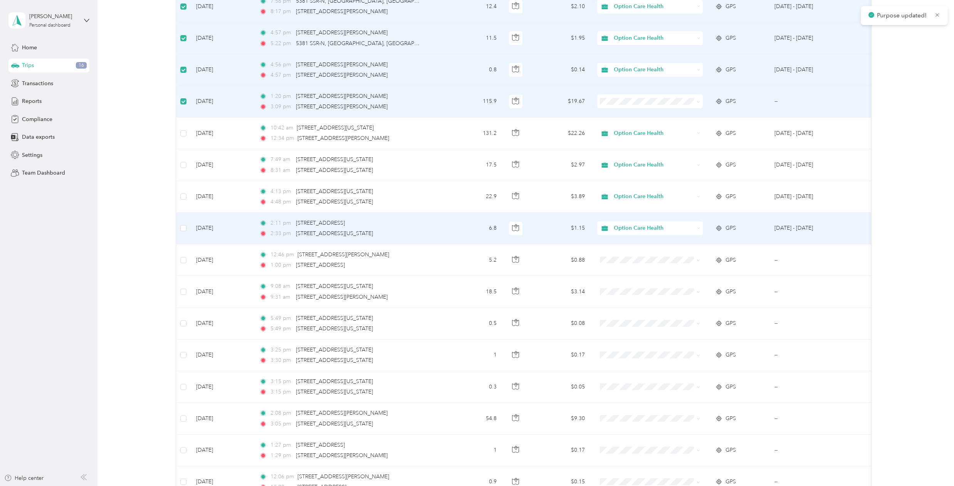
scroll to position [1155, 0]
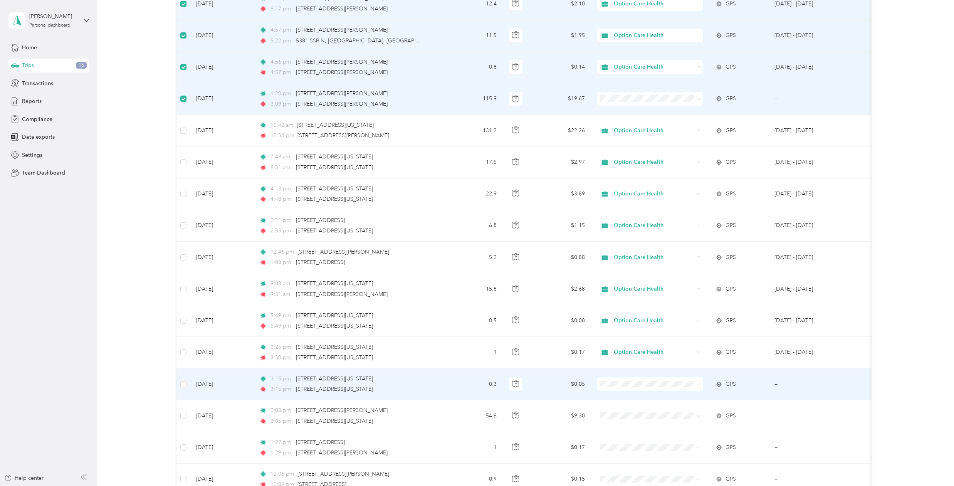
click at [631, 396] on span "Option Care Health" at bounding box center [656, 399] width 81 height 8
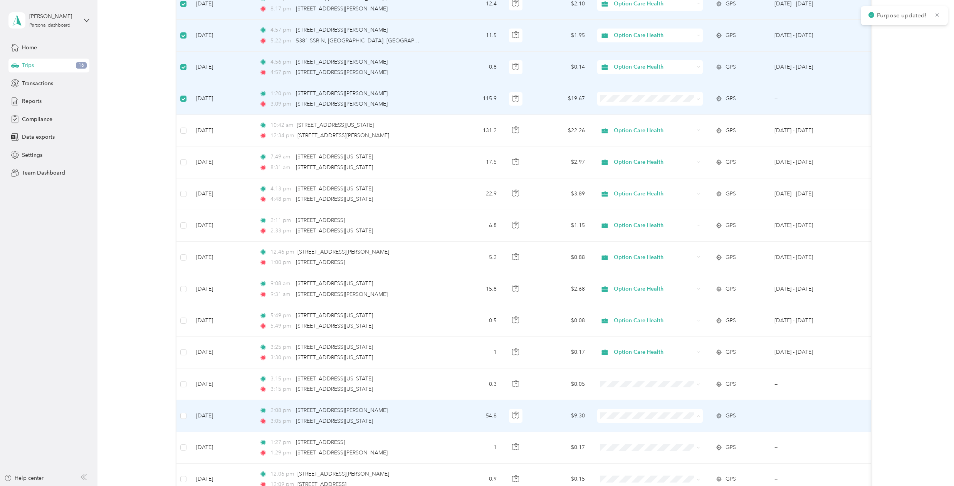
click at [624, 426] on span "Option Care Health" at bounding box center [656, 430] width 81 height 8
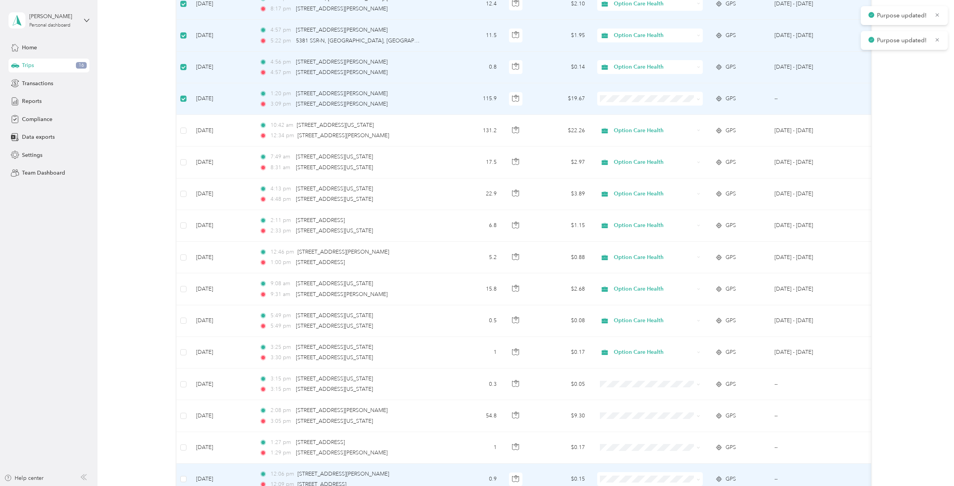
click at [619, 475] on span at bounding box center [650, 479] width 106 height 14
click at [620, 475] on span at bounding box center [650, 479] width 106 height 14
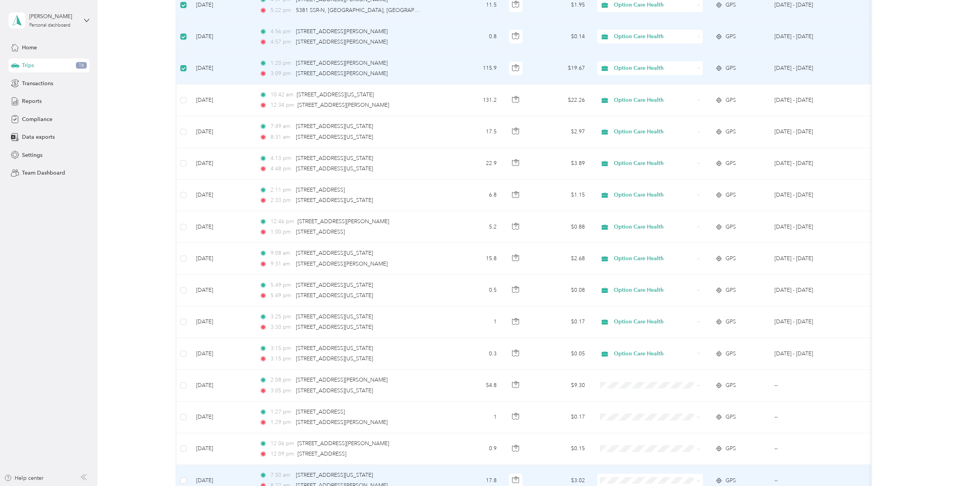
scroll to position [1232, 0]
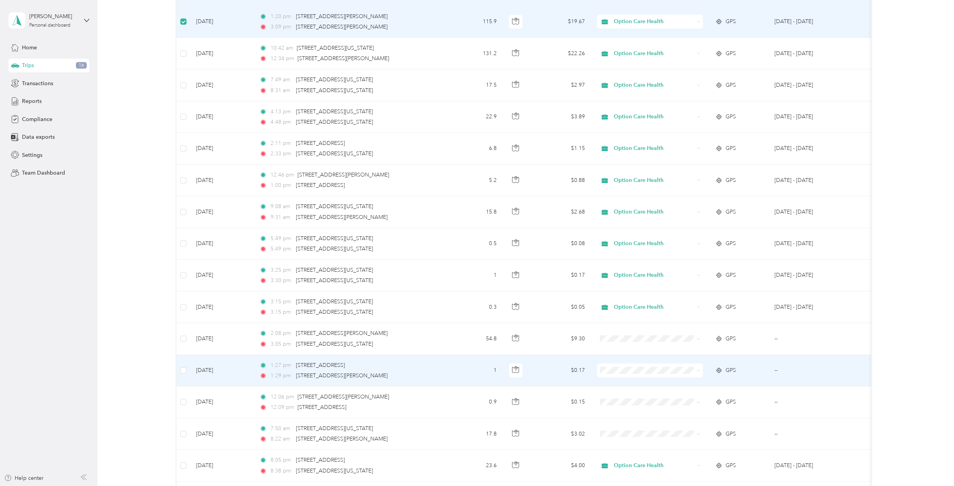
click at [625, 383] on span "Option Care Health" at bounding box center [656, 385] width 81 height 8
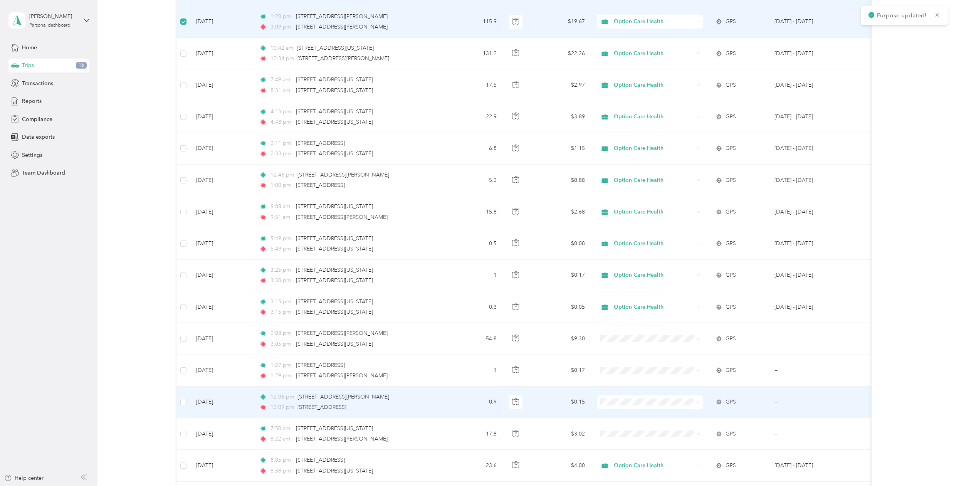
click at [624, 415] on span "Option Care Health" at bounding box center [656, 414] width 81 height 8
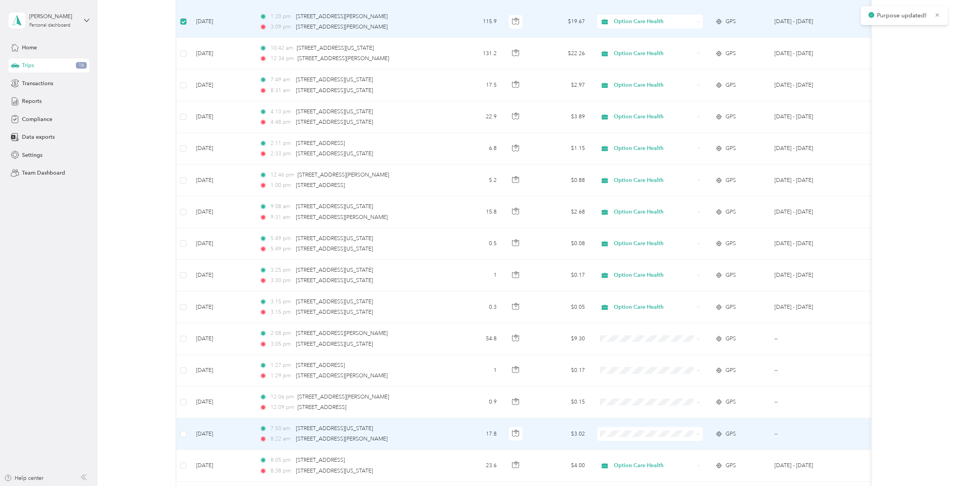
click at [627, 447] on span "Option Care Health" at bounding box center [656, 448] width 81 height 8
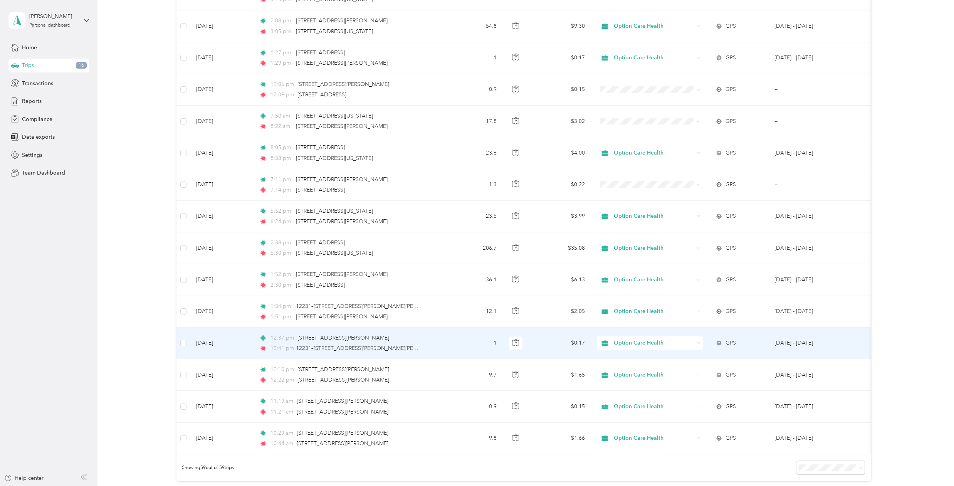
scroll to position [1464, 0]
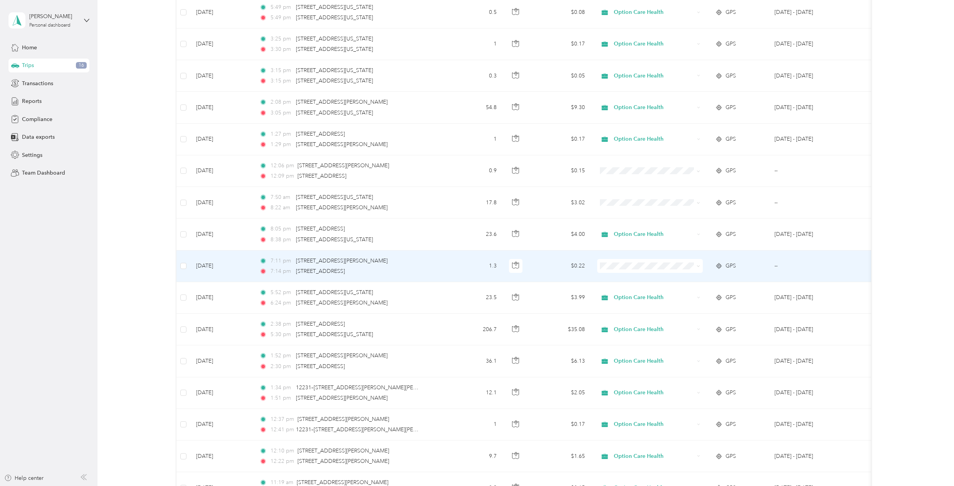
click at [624, 278] on span "Option Care Health" at bounding box center [656, 280] width 81 height 8
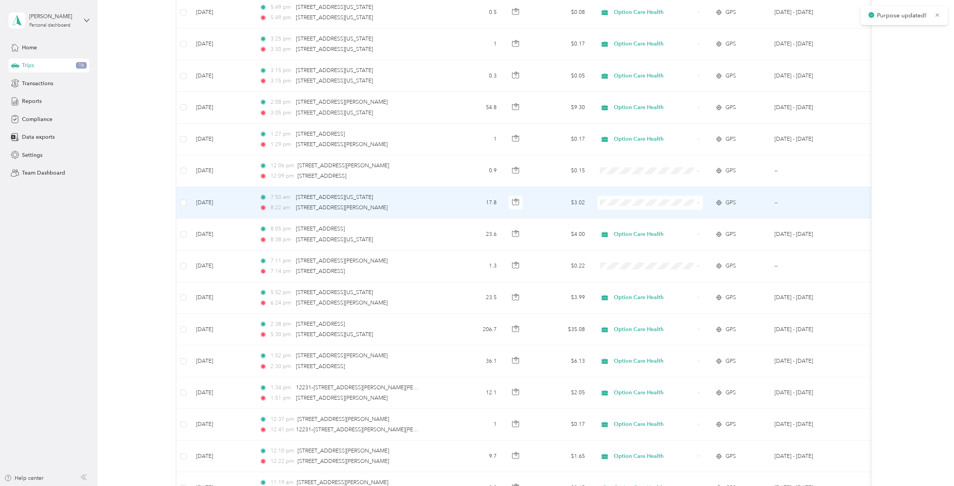
click at [627, 215] on span "Option Care Health" at bounding box center [656, 217] width 81 height 8
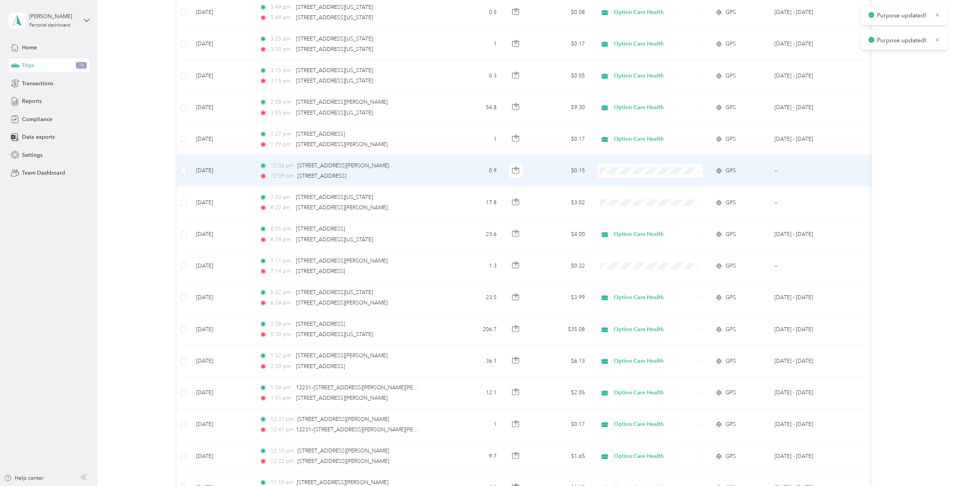
click at [625, 183] on span "Option Care Health" at bounding box center [656, 185] width 81 height 8
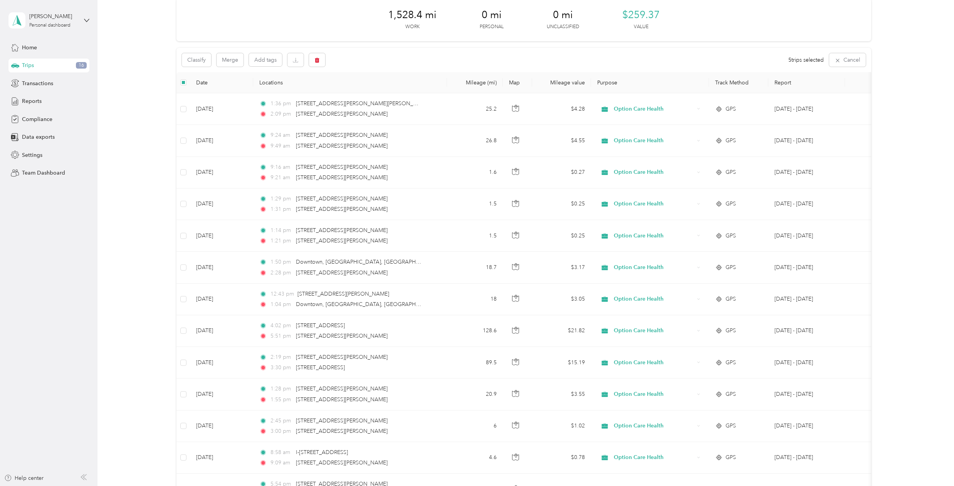
scroll to position [0, 0]
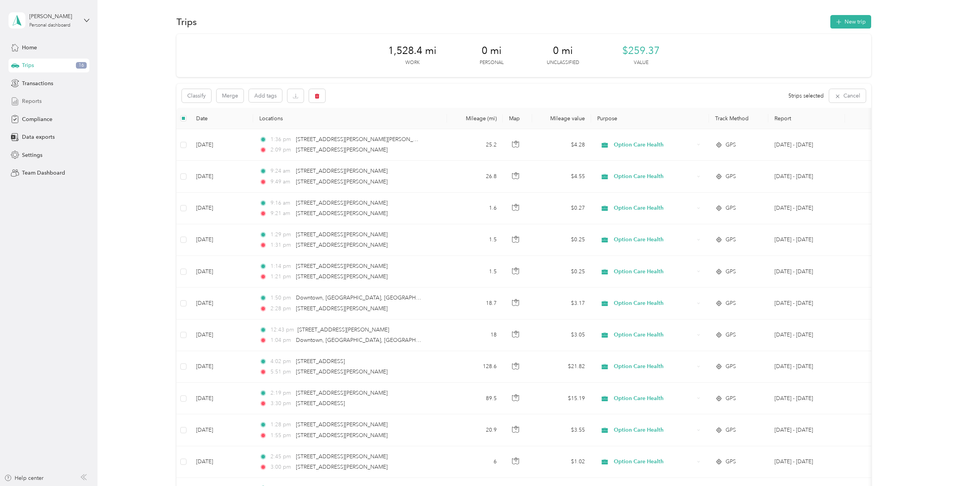
click at [25, 96] on div "Reports" at bounding box center [48, 101] width 81 height 14
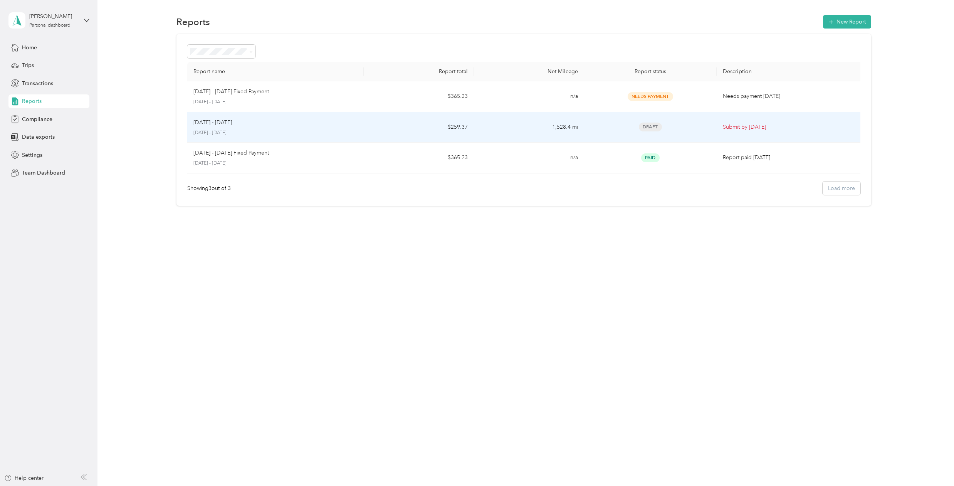
click at [305, 130] on p "[DATE] - [DATE]" at bounding box center [275, 132] width 164 height 7
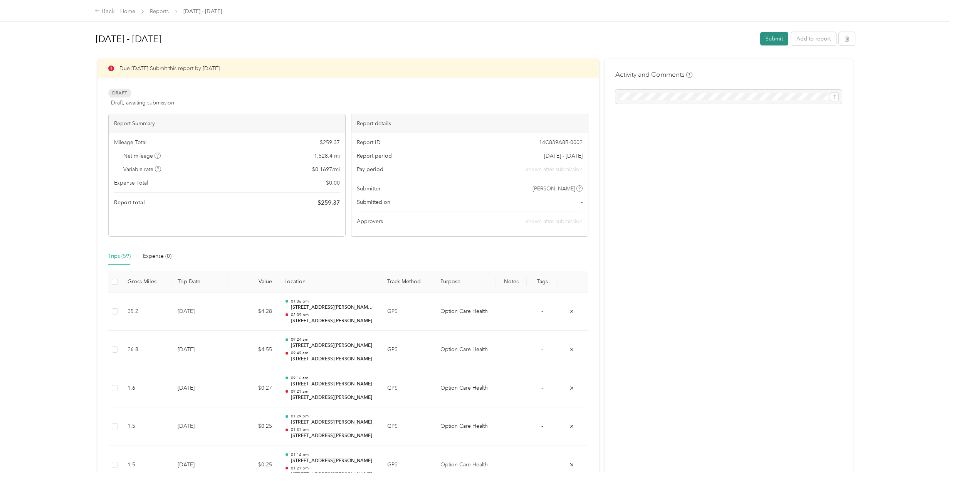
click at [769, 33] on button "Submit" at bounding box center [774, 38] width 28 height 13
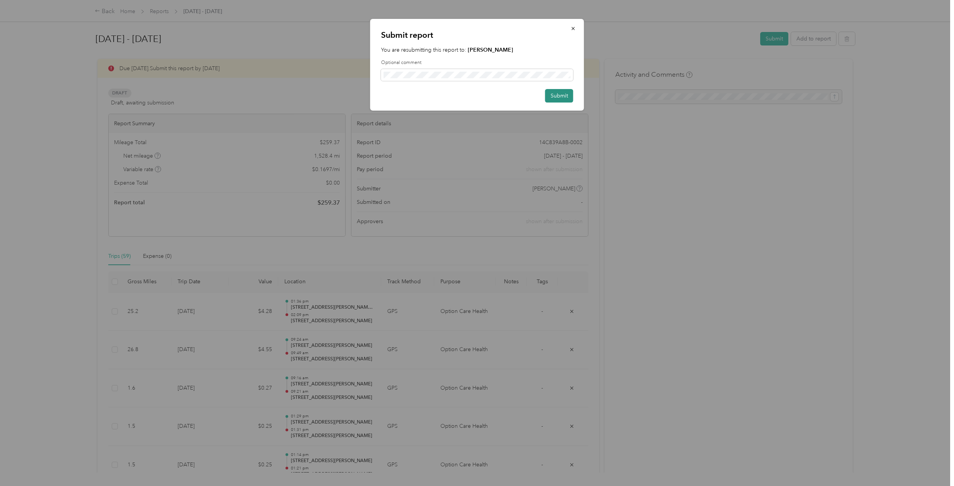
click at [565, 96] on button "Submit" at bounding box center [559, 95] width 28 height 13
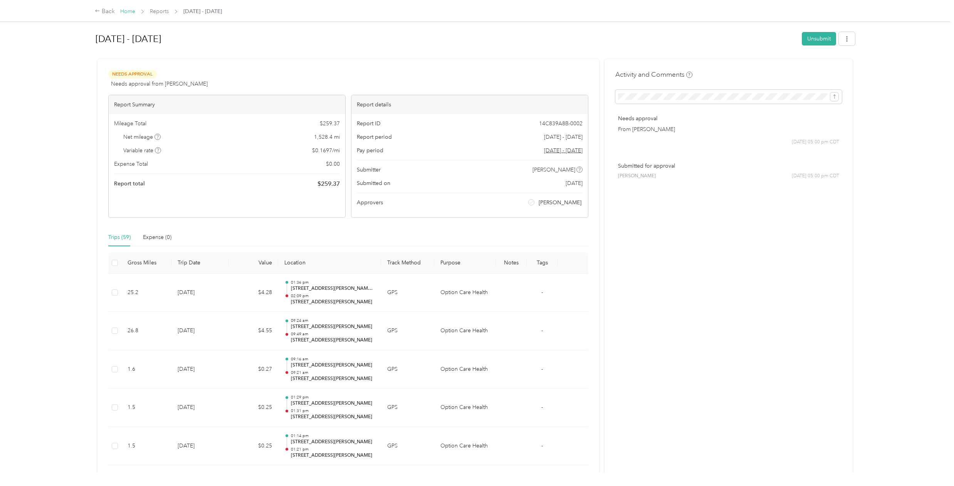
click at [128, 14] on link "Home" at bounding box center [127, 11] width 15 height 7
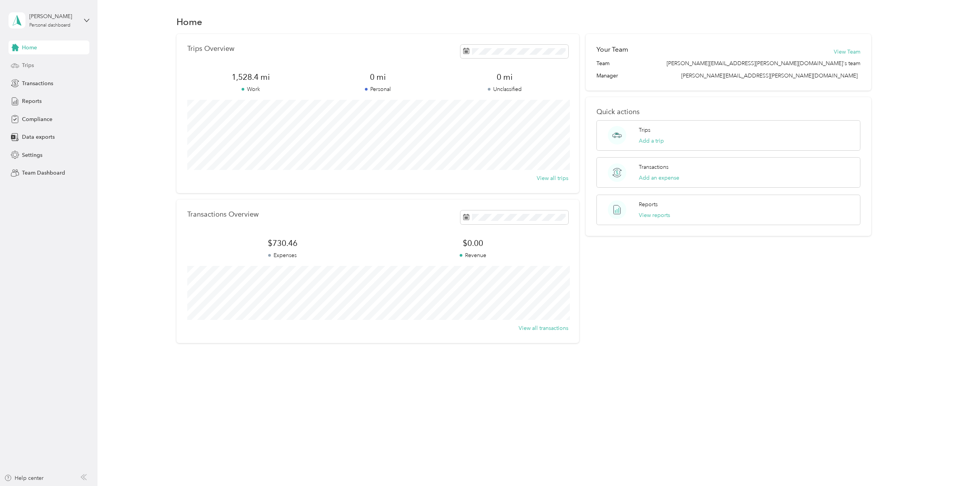
click at [32, 64] on span "Trips" at bounding box center [28, 65] width 12 height 8
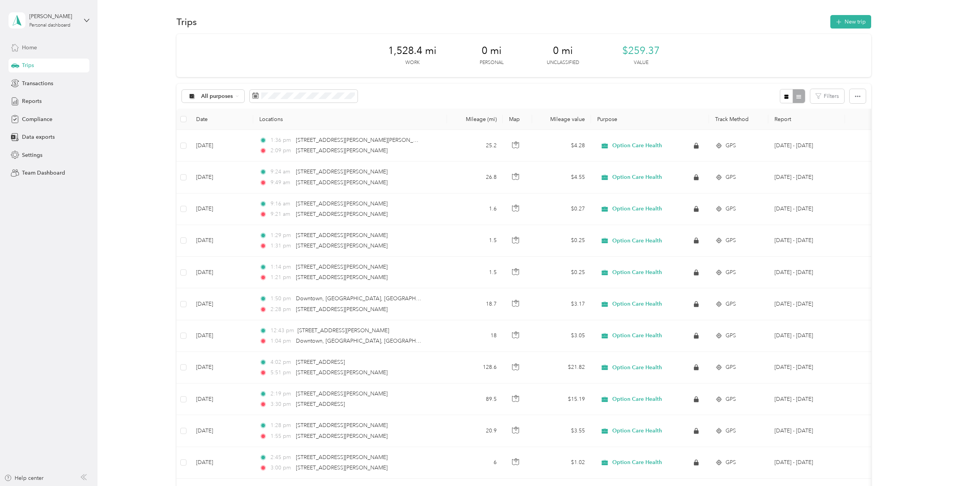
click at [32, 46] on span "Home" at bounding box center [29, 48] width 15 height 8
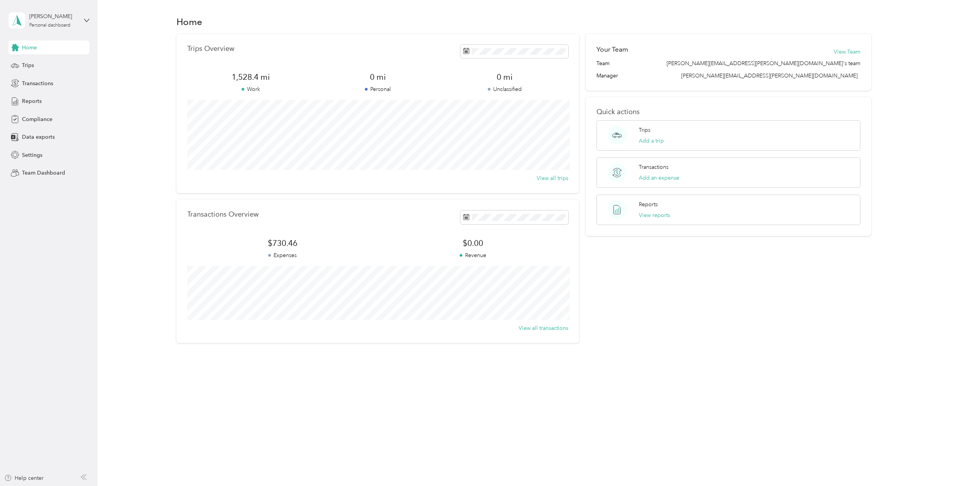
click at [63, 28] on div "[PERSON_NAME] Personal dashboard" at bounding box center [42, 20] width 69 height 16
click at [42, 67] on div "Team dashboard" at bounding box center [133, 61] width 239 height 13
